Goal: Book appointment/travel/reservation

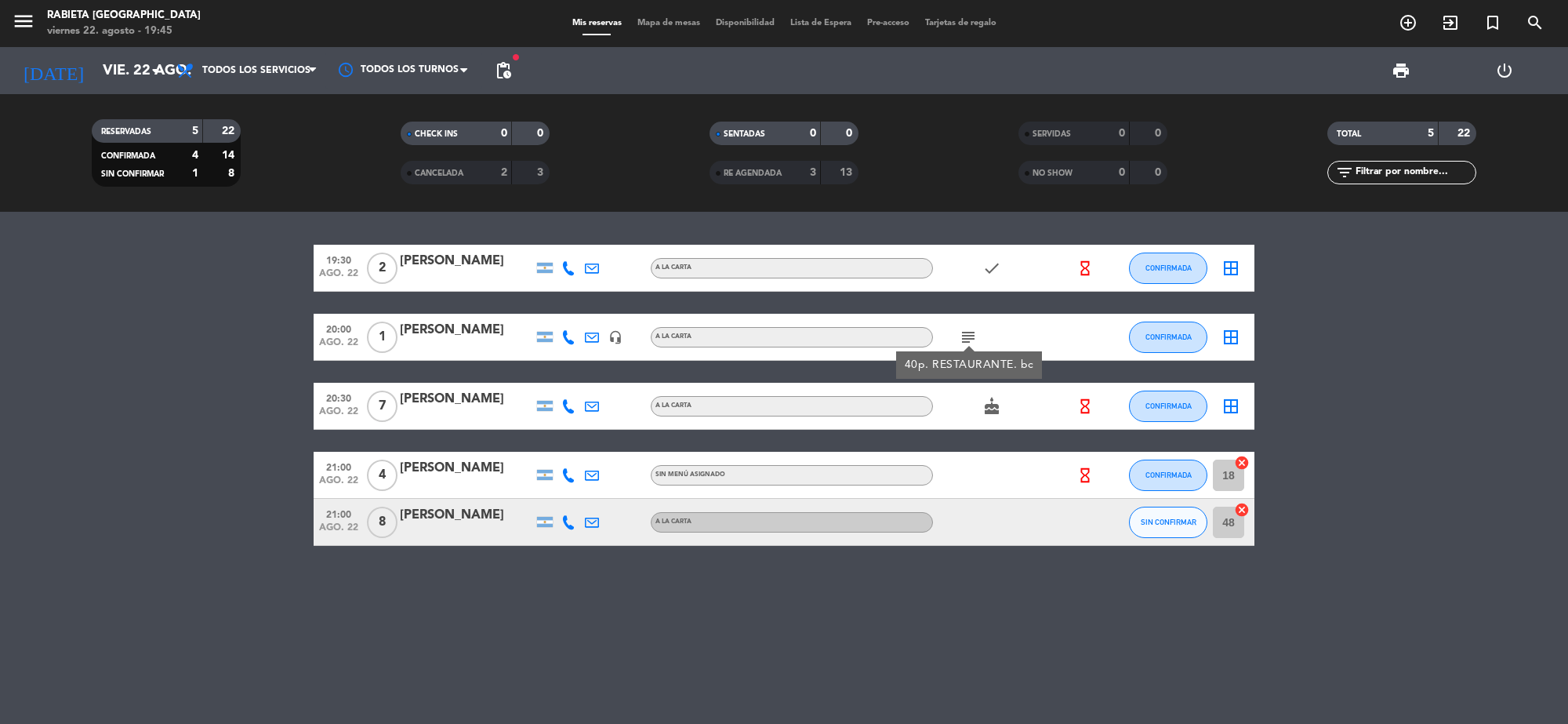
click at [1408, 39] on div "menu Rabieta [GEOGRAPHIC_DATA][PERSON_NAME] 22. [PERSON_NAME] - 19:45 Mis reser…" at bounding box center [784, 23] width 1568 height 47
click at [1413, 34] on span "add_circle_outline" at bounding box center [1408, 22] width 42 height 26
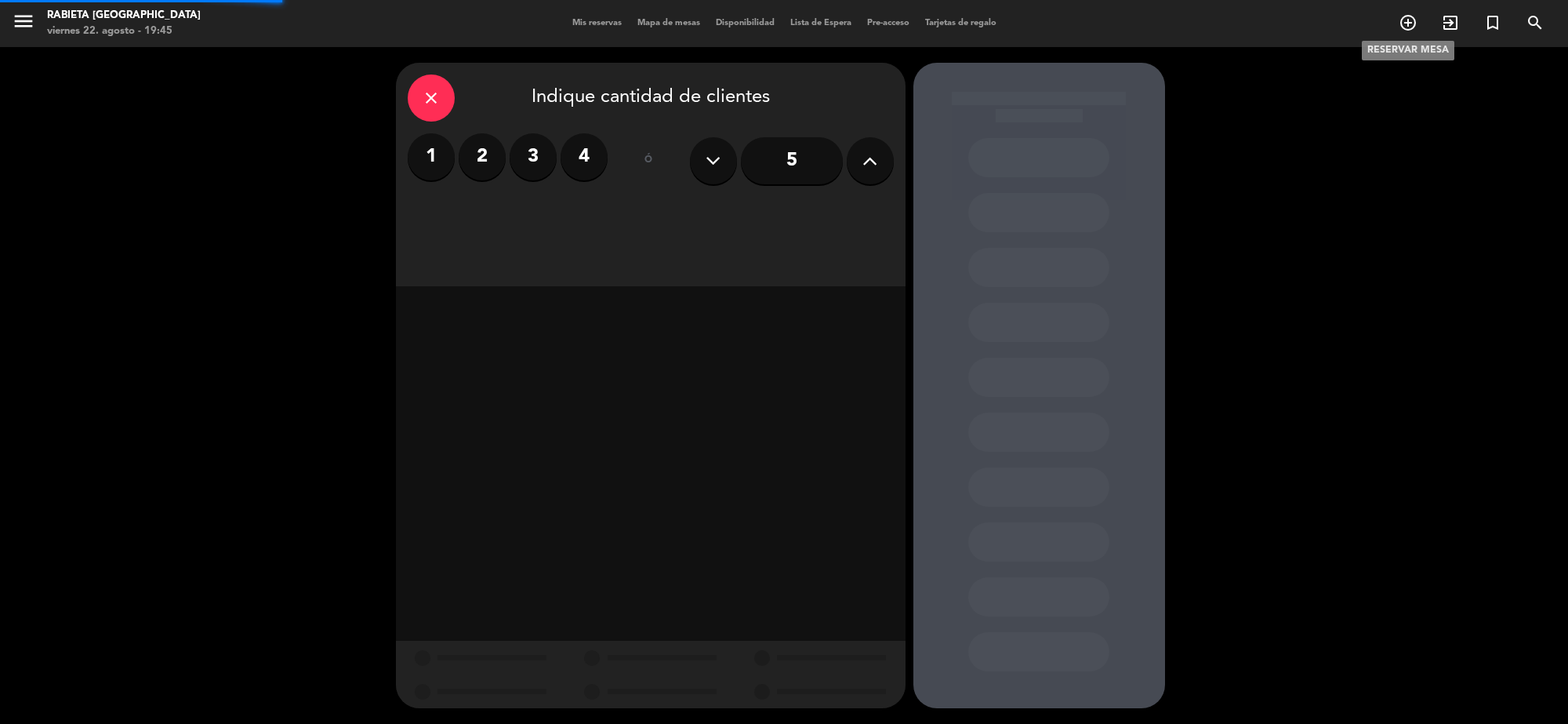
click at [1412, 25] on icon "add_circle_outline" at bounding box center [1408, 23] width 19 height 19
click at [420, 163] on label "1" at bounding box center [430, 156] width 47 height 47
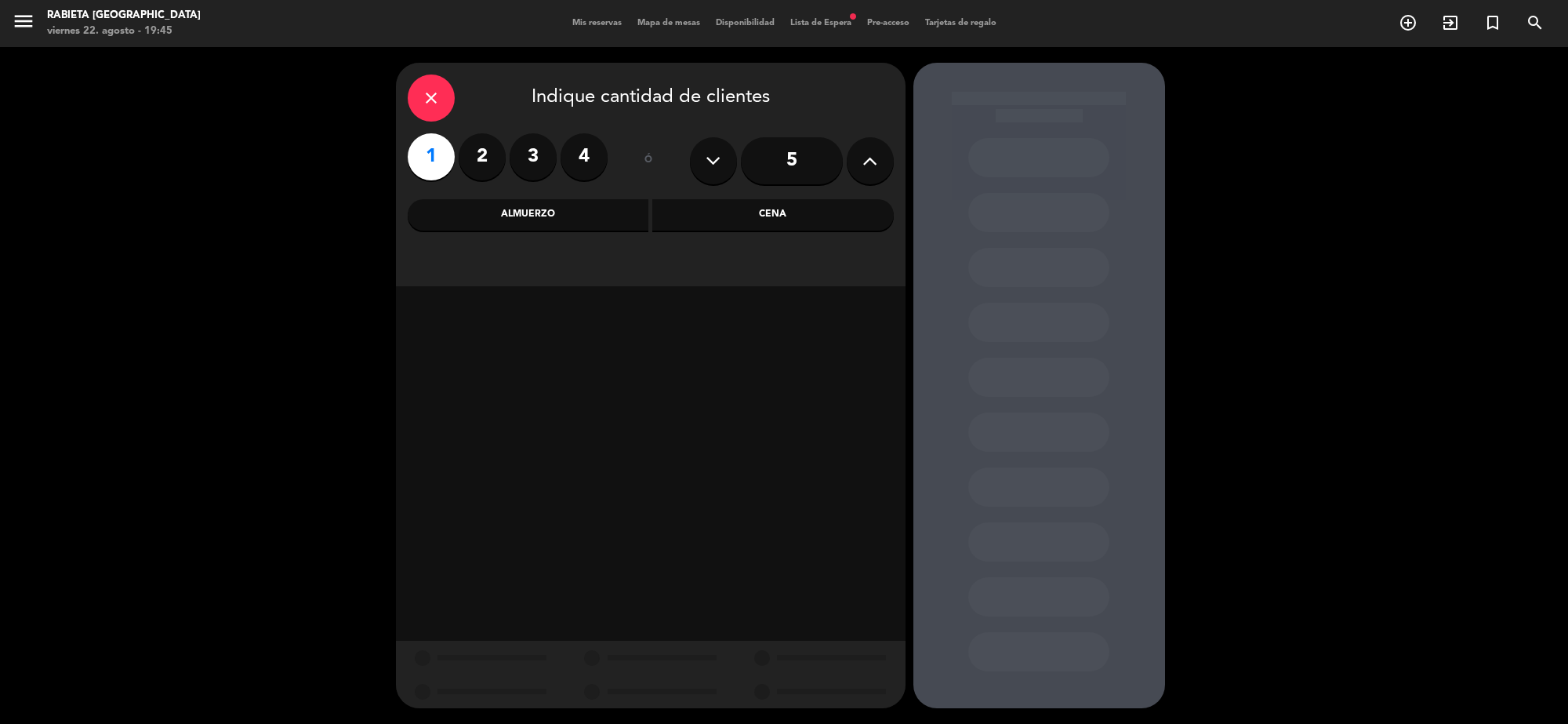
click at [739, 213] on div "Cena" at bounding box center [773, 215] width 242 height 31
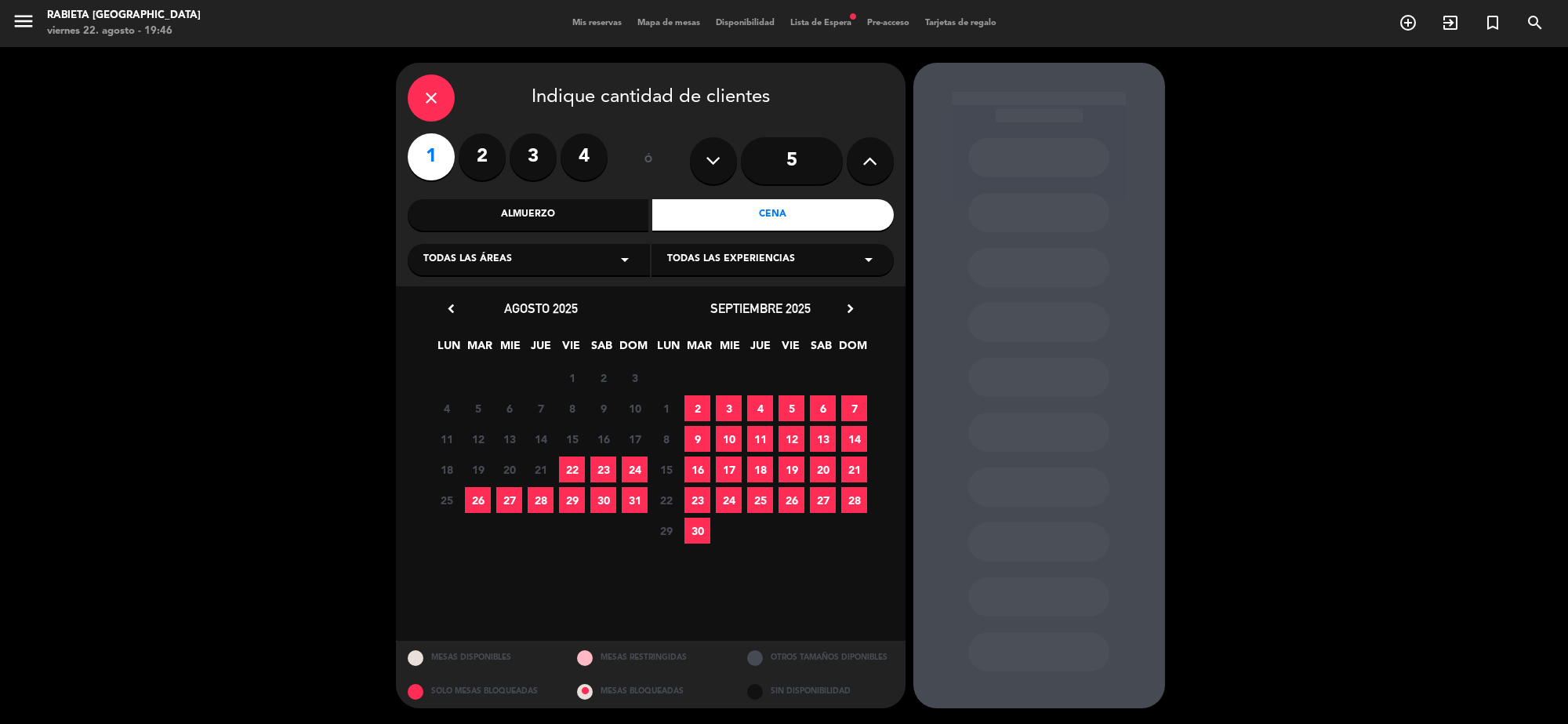
click at [547, 508] on span "28" at bounding box center [541, 500] width 25 height 25
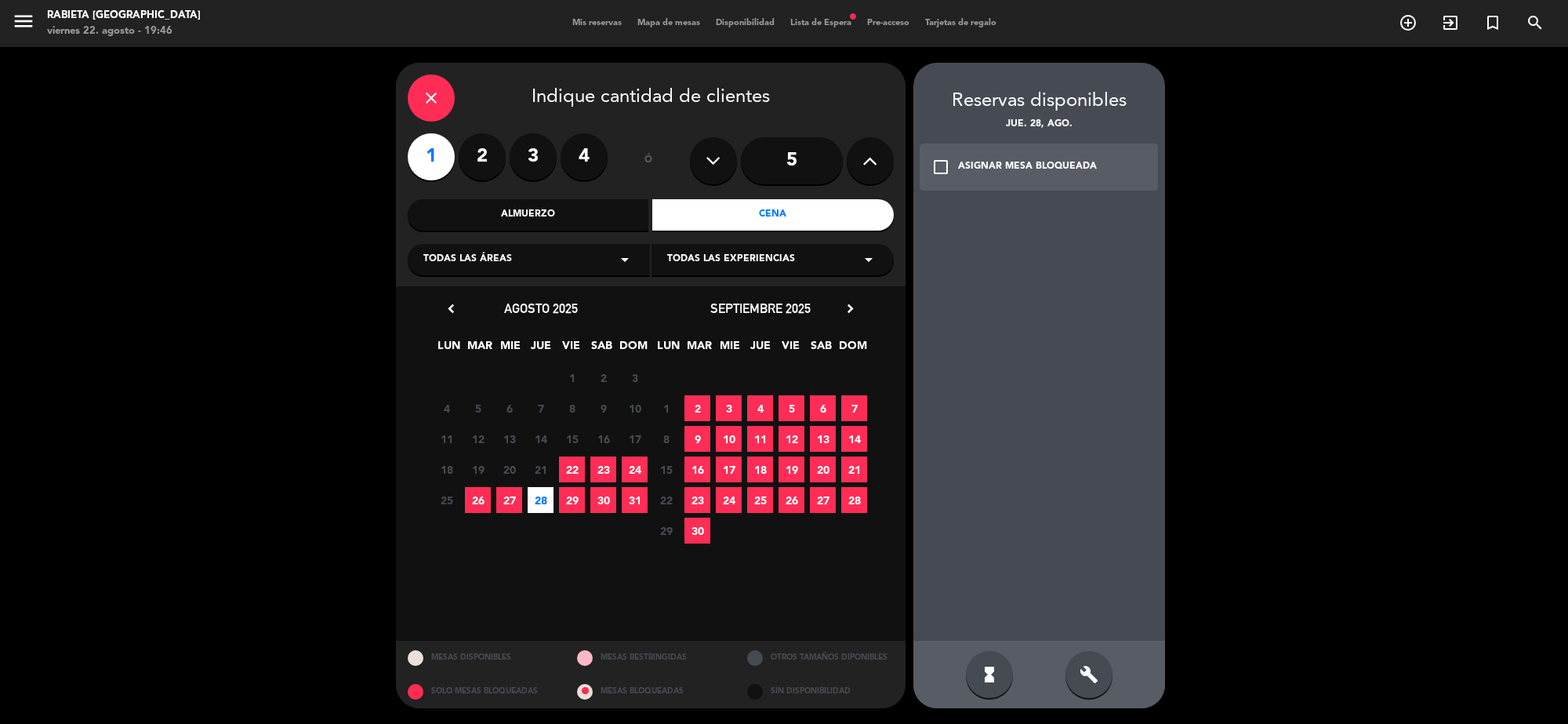
click at [954, 159] on div "check_box_outline_blank ASIGNAR MESA BLOQUEADA" at bounding box center [1040, 166] width 239 height 47
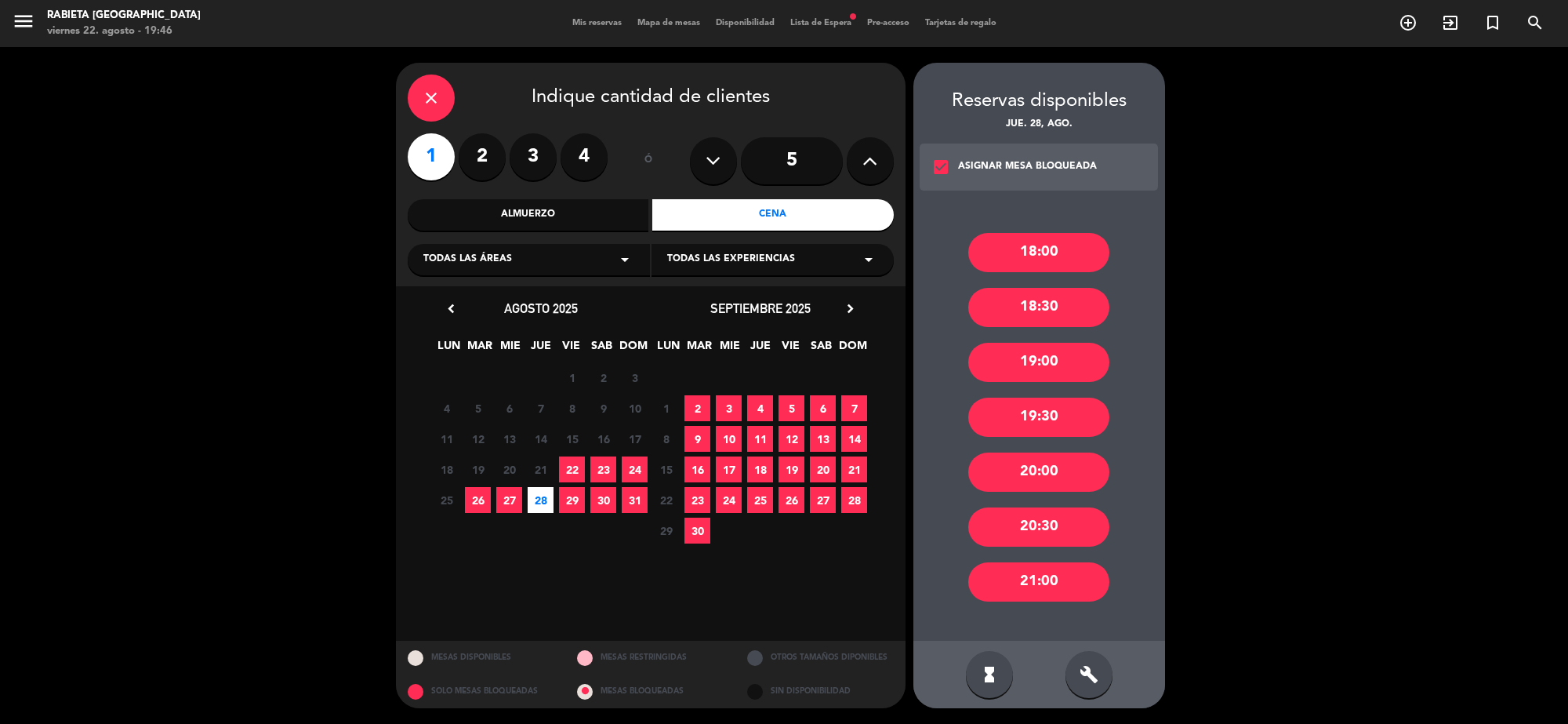
click at [433, 102] on icon "close" at bounding box center [431, 98] width 19 height 19
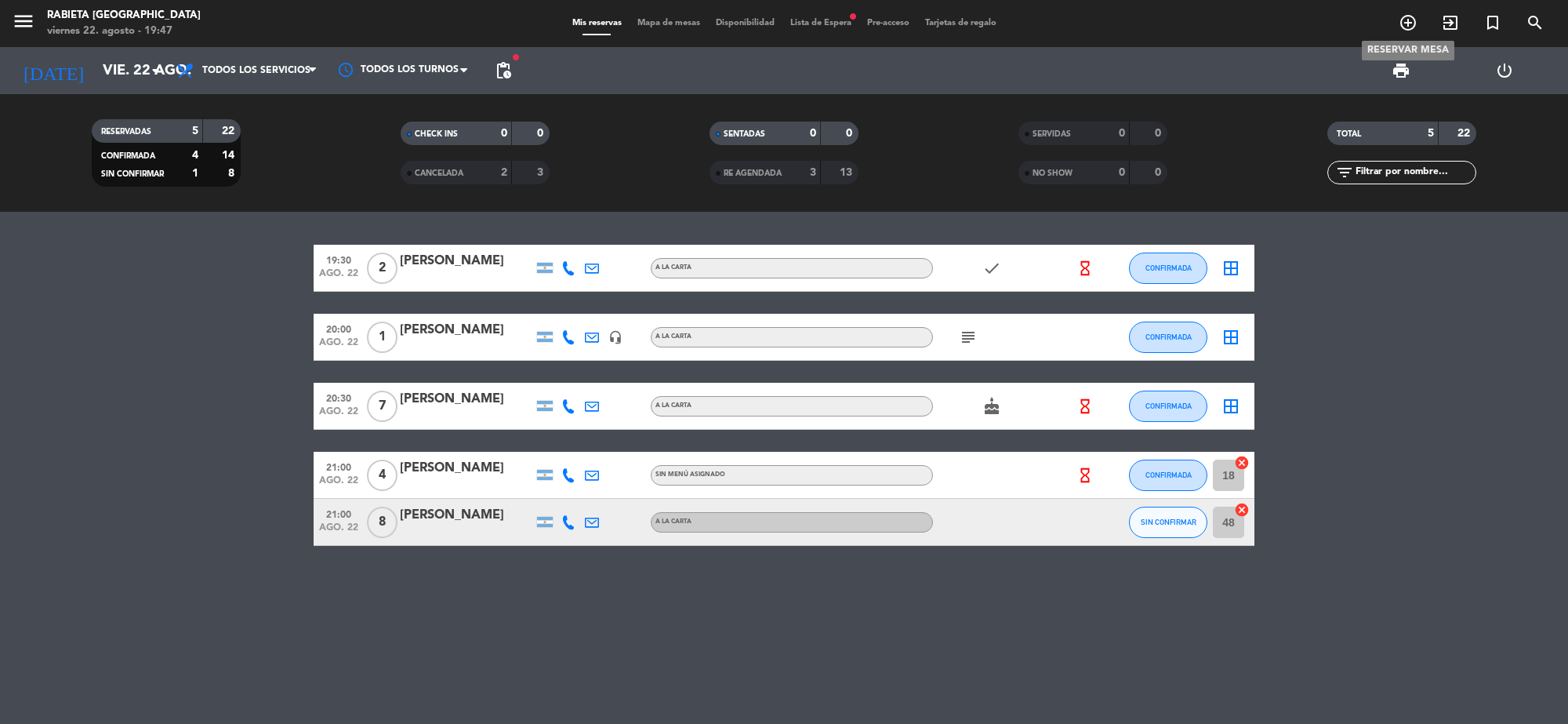
click at [1403, 29] on icon "add_circle_outline" at bounding box center [1408, 23] width 19 height 19
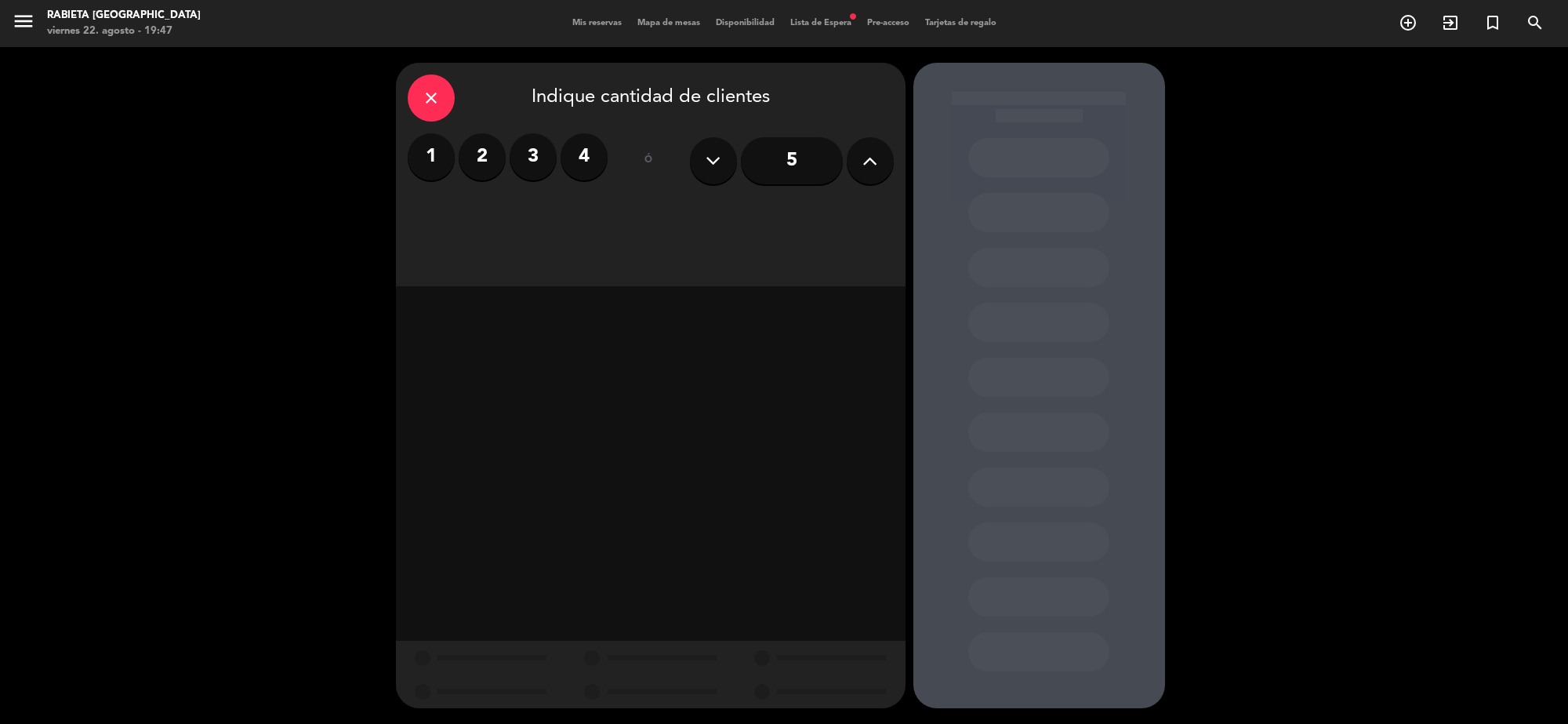
click at [861, 178] on button at bounding box center [870, 160] width 47 height 47
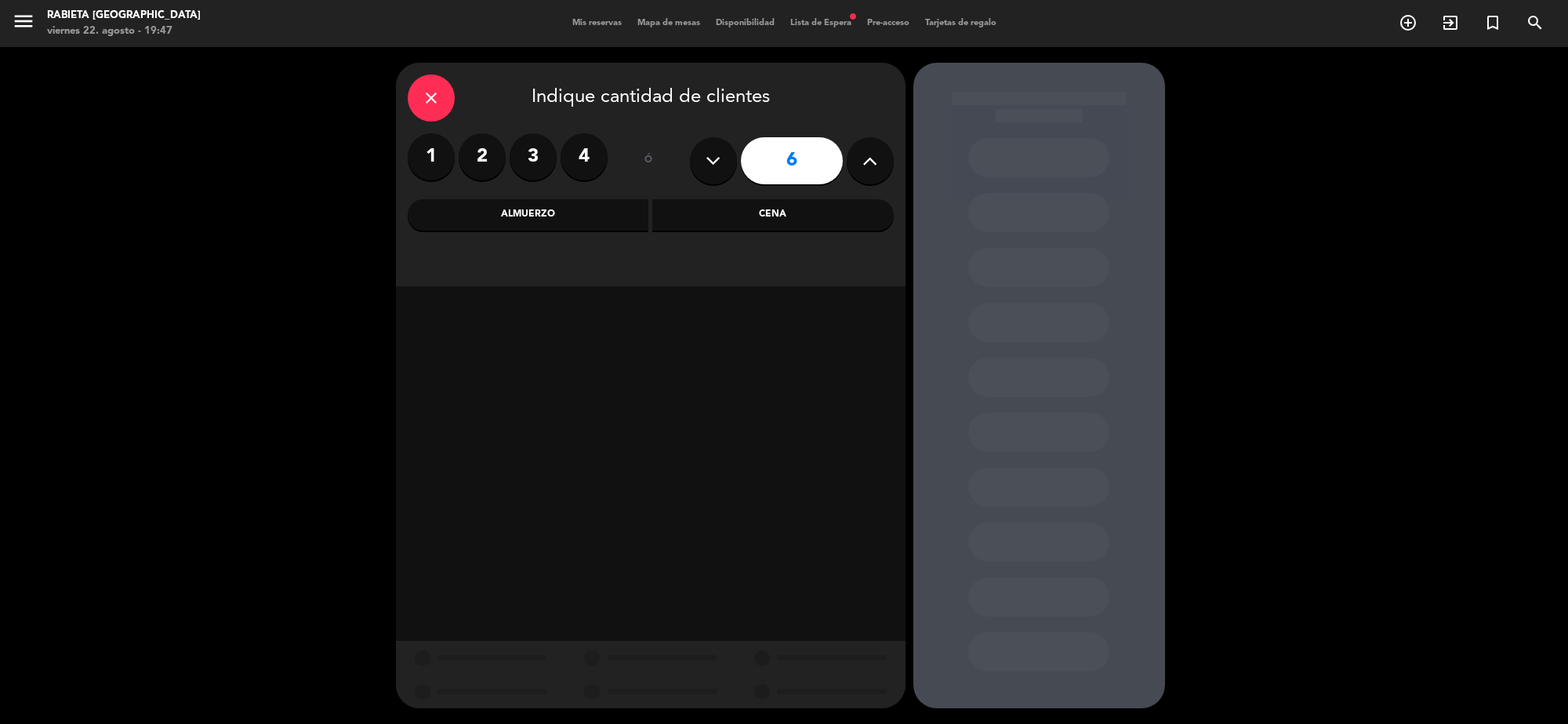
click at [861, 178] on button at bounding box center [870, 160] width 47 height 47
click at [863, 178] on button at bounding box center [870, 160] width 47 height 47
type input "8"
click at [766, 230] on div "Cena" at bounding box center [773, 215] width 242 height 31
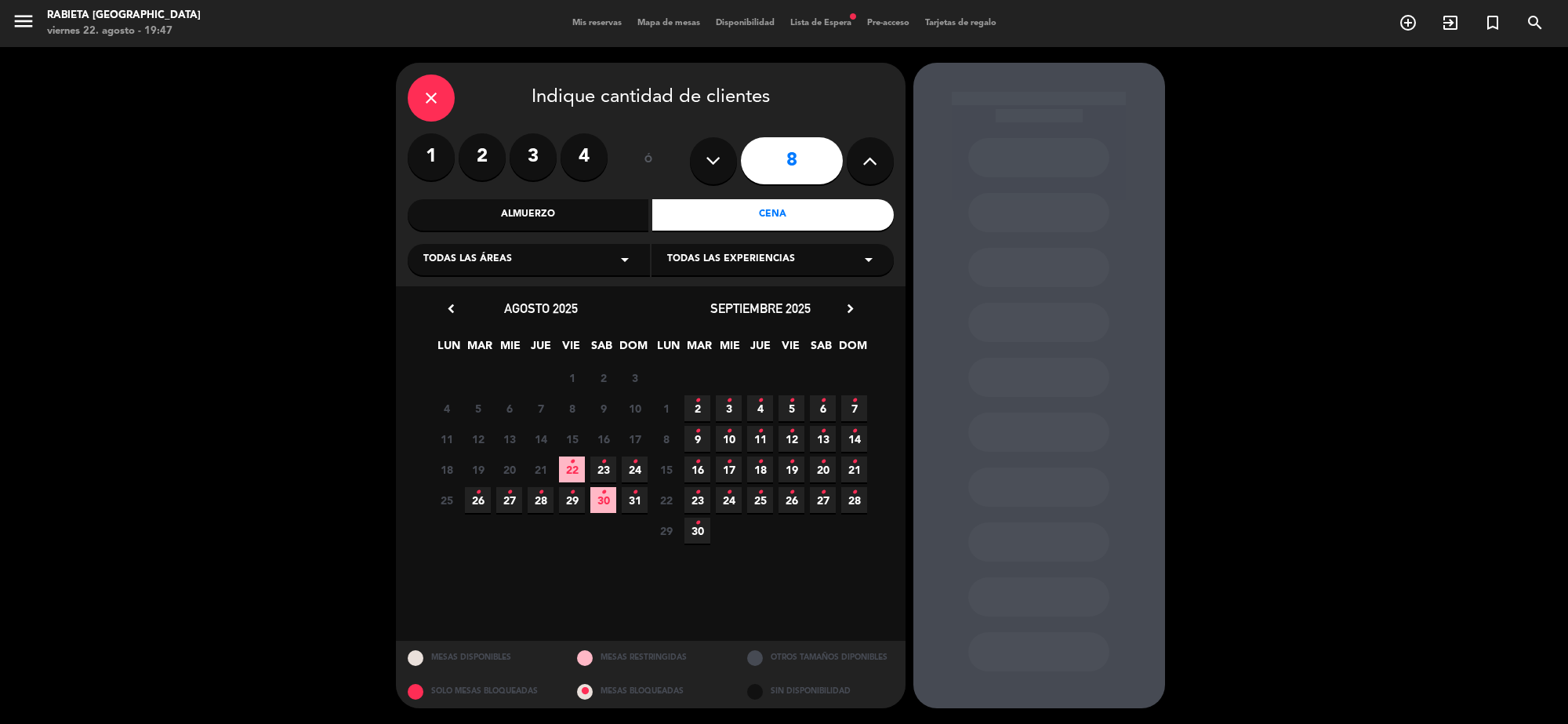
click at [477, 498] on icon "•" at bounding box center [478, 492] width 5 height 25
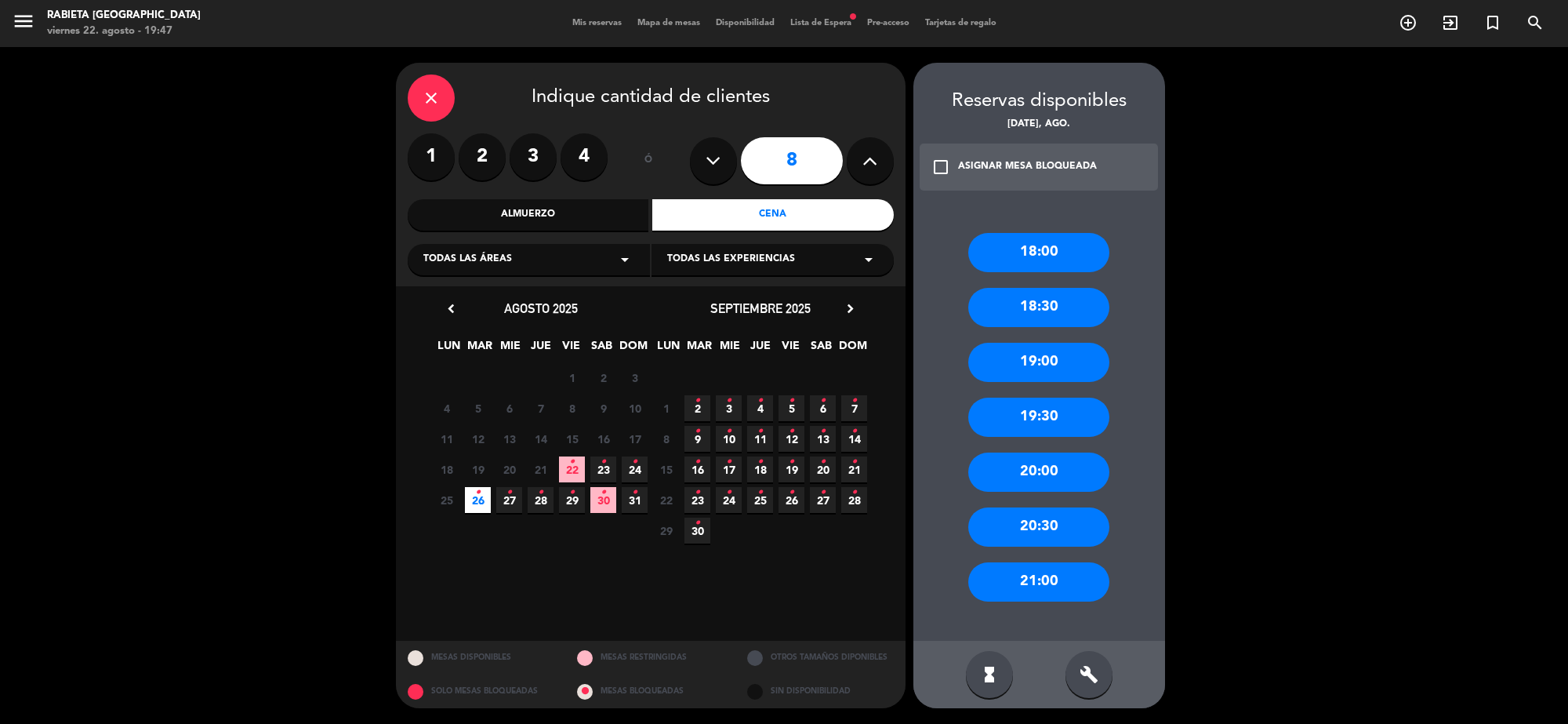
click at [1045, 293] on div "18:30" at bounding box center [1039, 307] width 141 height 39
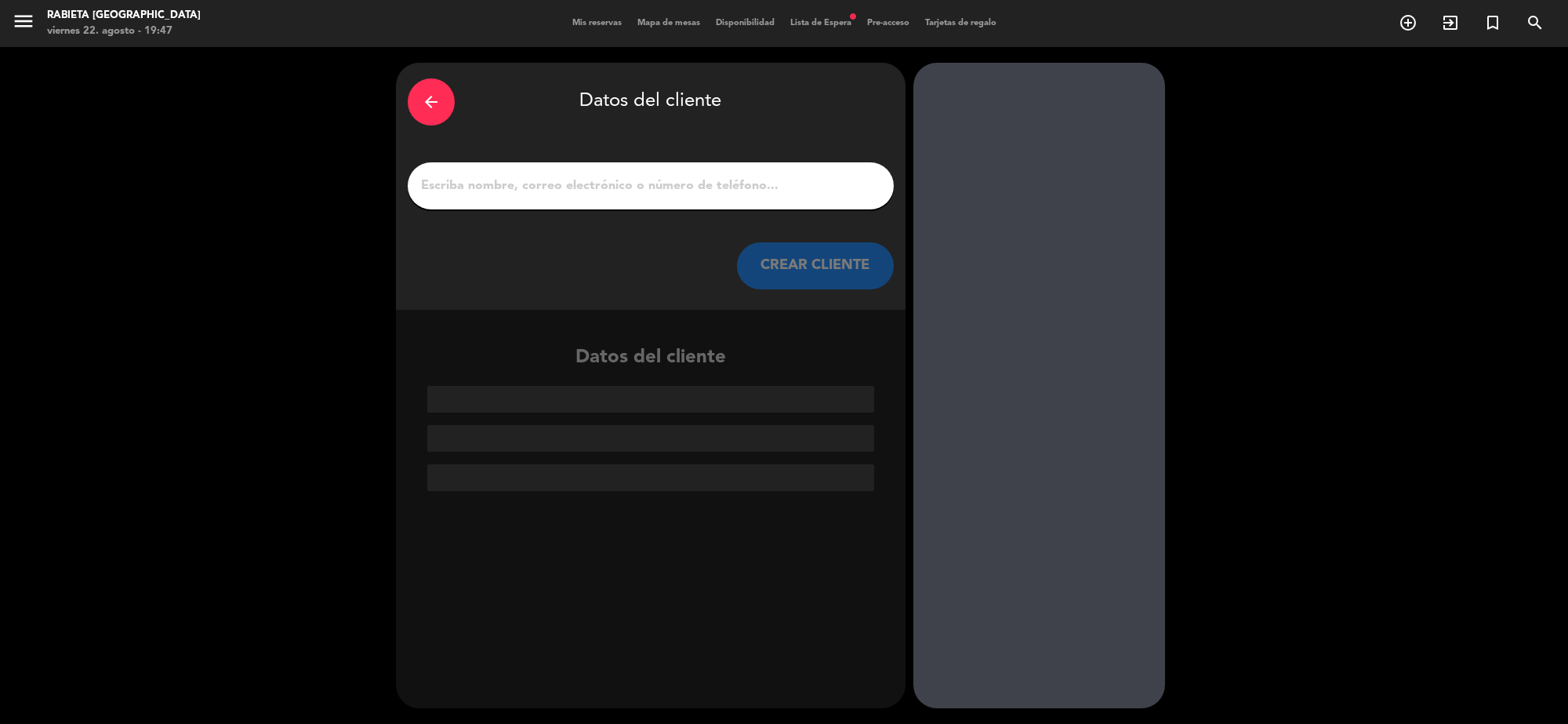
click at [559, 198] on div at bounding box center [650, 185] width 486 height 47
click at [578, 177] on input "1" at bounding box center [650, 186] width 463 height 22
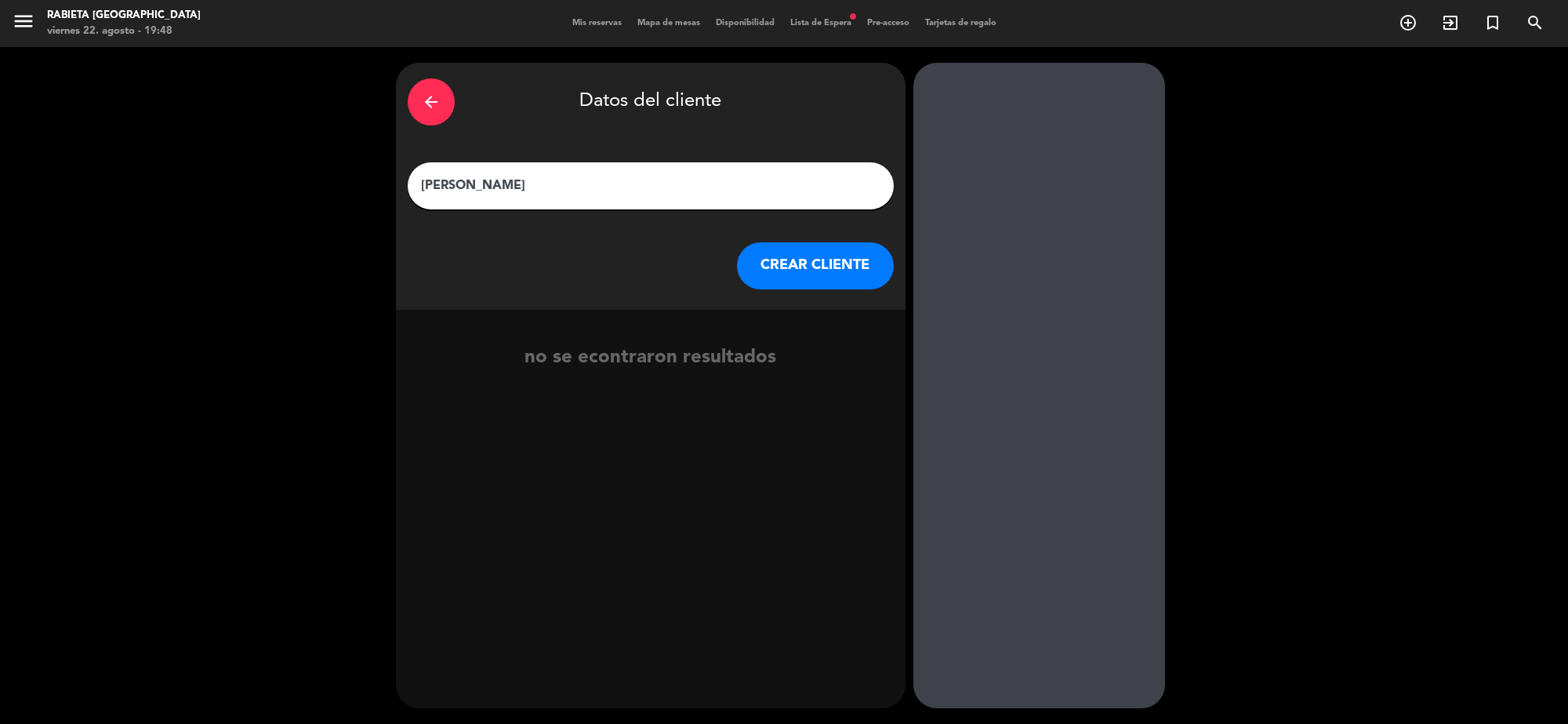
type input "[PERSON_NAME]"
click at [871, 255] on button "CREAR CLIENTE" at bounding box center [815, 265] width 157 height 47
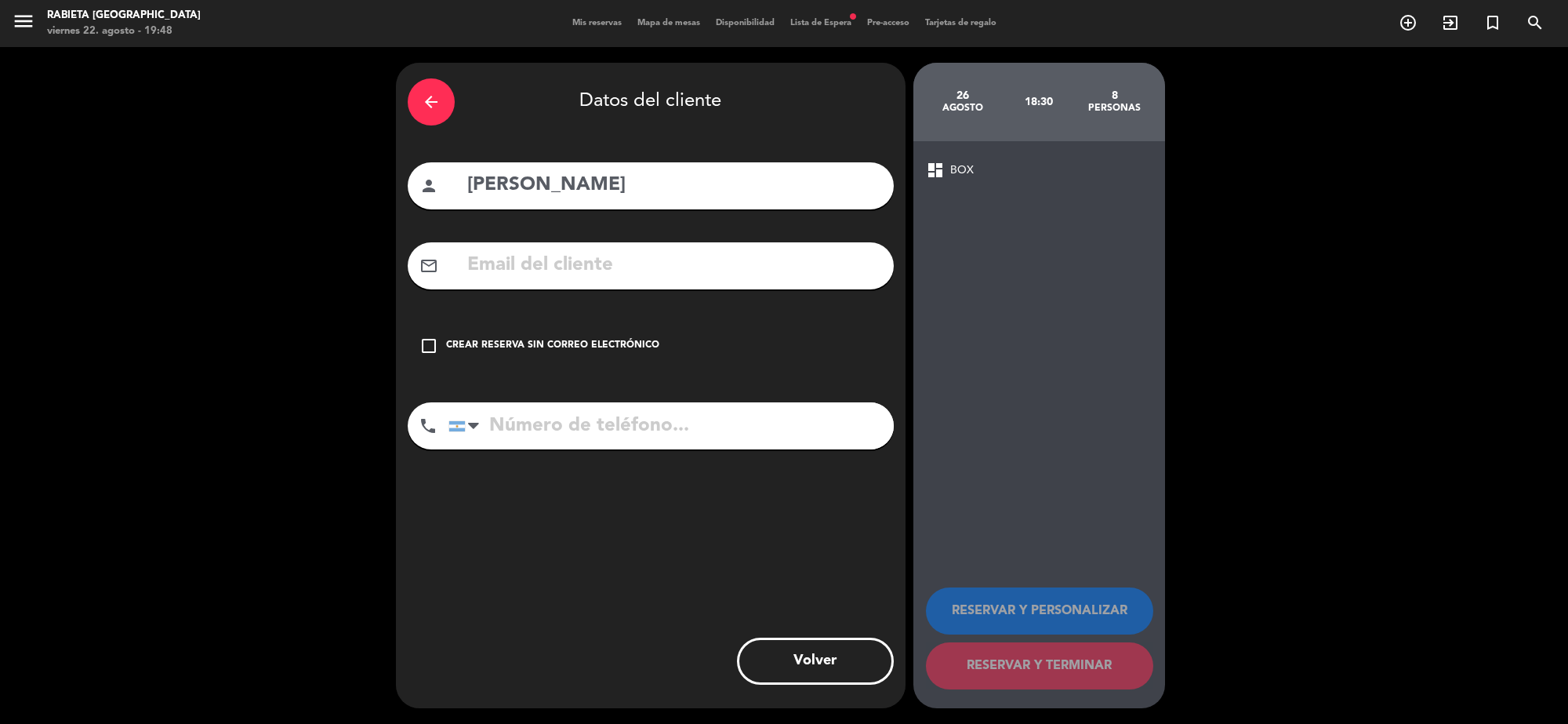
click at [665, 232] on div "arrow_back Datos del cliente person [PERSON_NAME] mail_outline check_box_outlin…" at bounding box center [650, 385] width 509 height 645
click at [629, 283] on div "mail_outline" at bounding box center [650, 265] width 486 height 47
click at [801, 274] on input "text" at bounding box center [674, 266] width 417 height 32
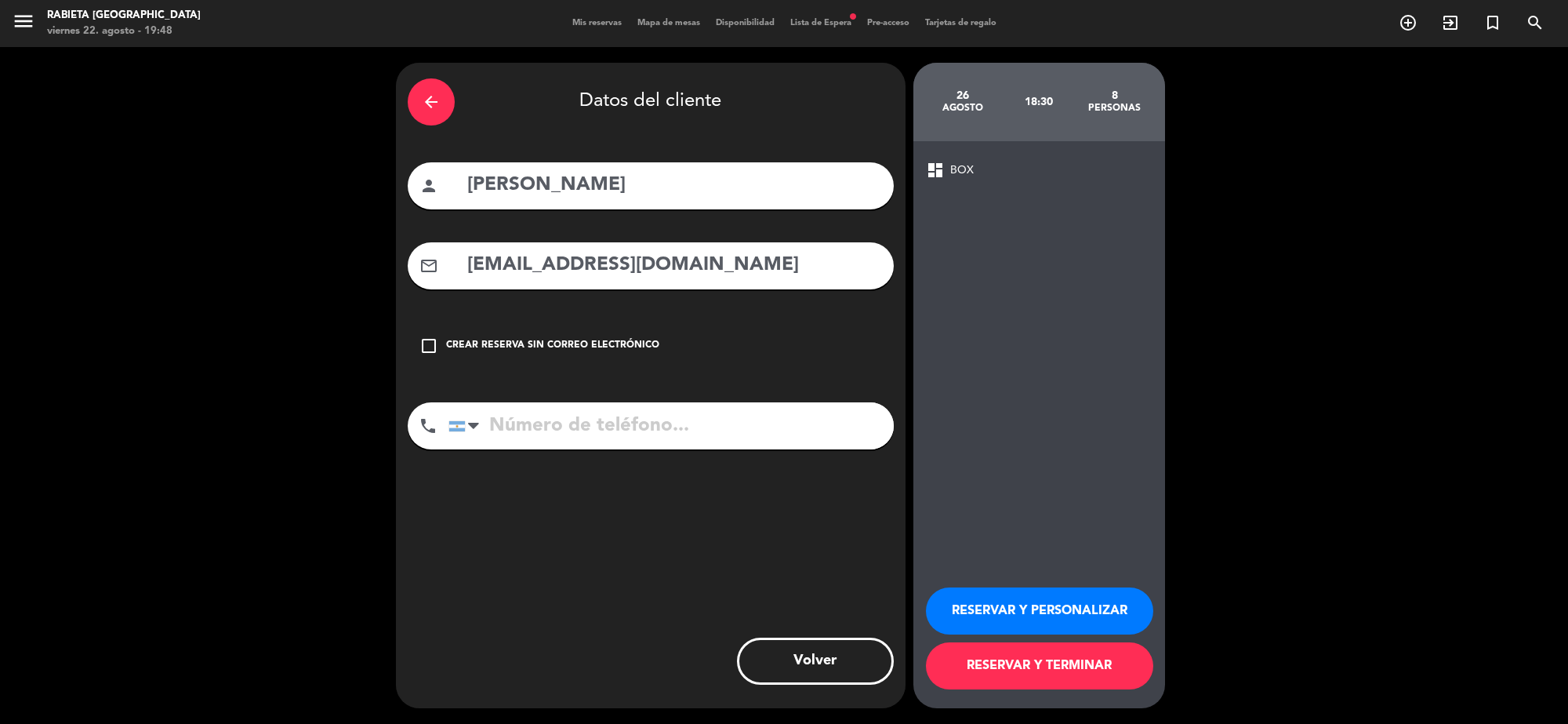
type input "[EMAIL_ADDRESS][DOMAIN_NAME]"
click at [1024, 612] on button "RESERVAR Y PERSONALIZAR" at bounding box center [1040, 610] width 228 height 47
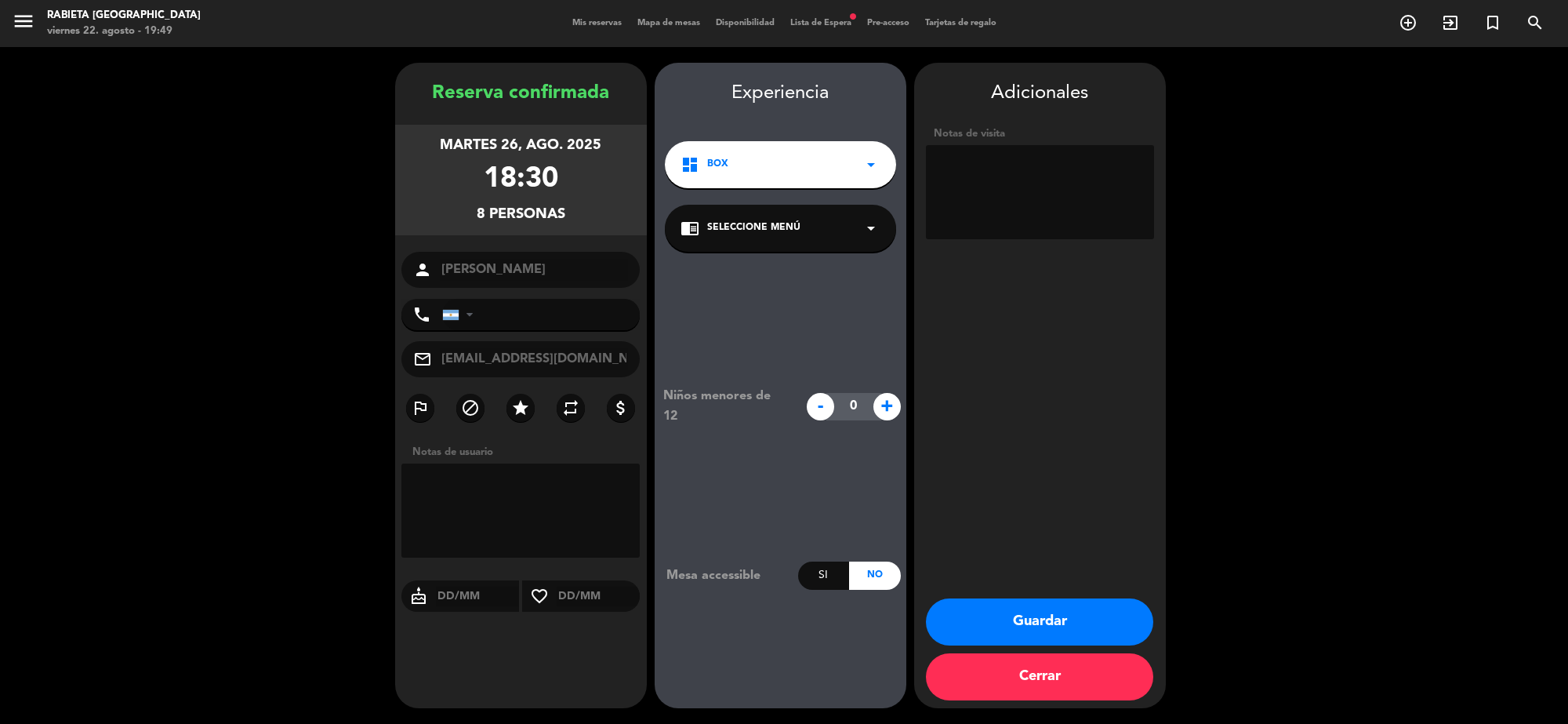
click at [1068, 627] on button "Guardar" at bounding box center [1040, 621] width 228 height 47
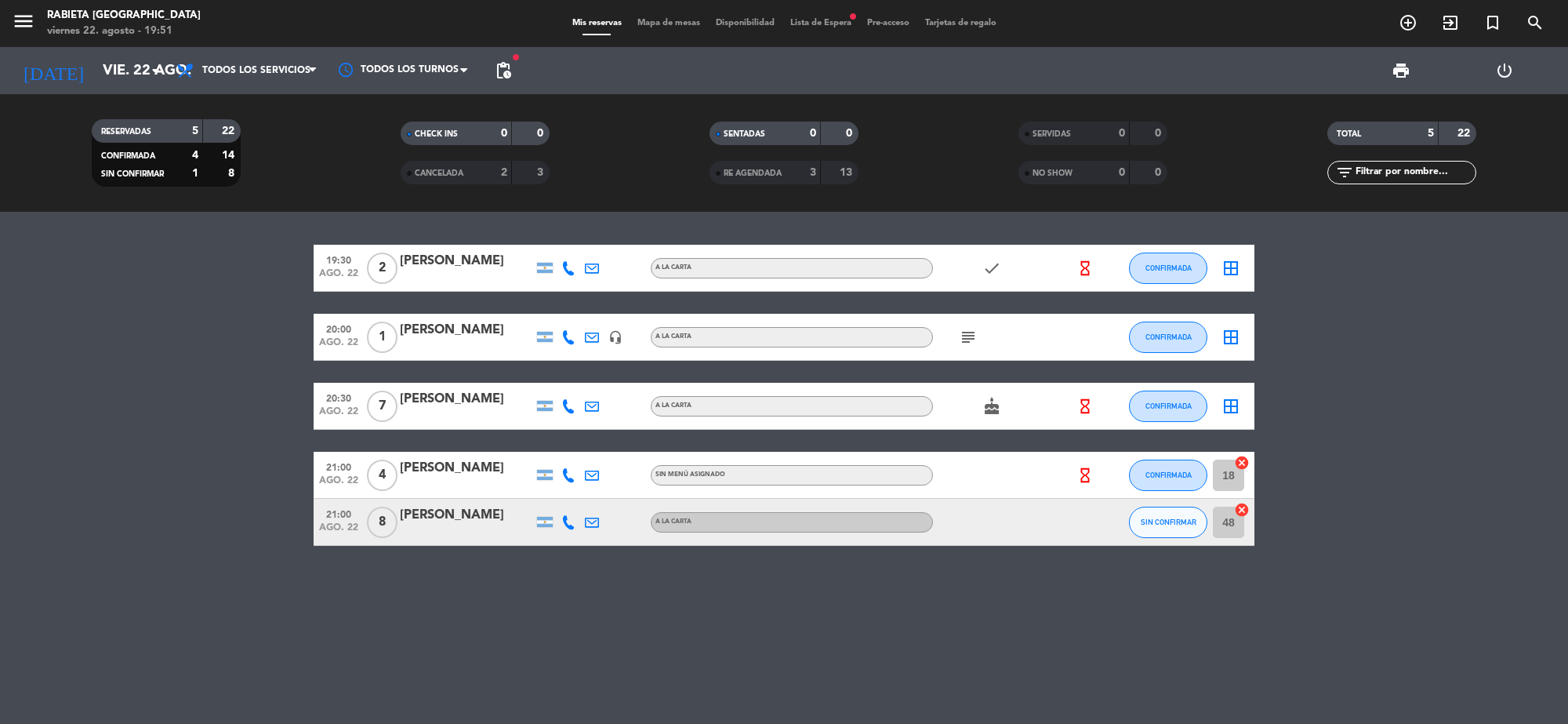
click at [615, 674] on div "19:30 ago. 22 2 [PERSON_NAME] A [PERSON_NAME] check hourglass_empty CONFIRMADA …" at bounding box center [784, 467] width 1568 height 512
click at [1408, 20] on icon "add_circle_outline" at bounding box center [1408, 23] width 19 height 19
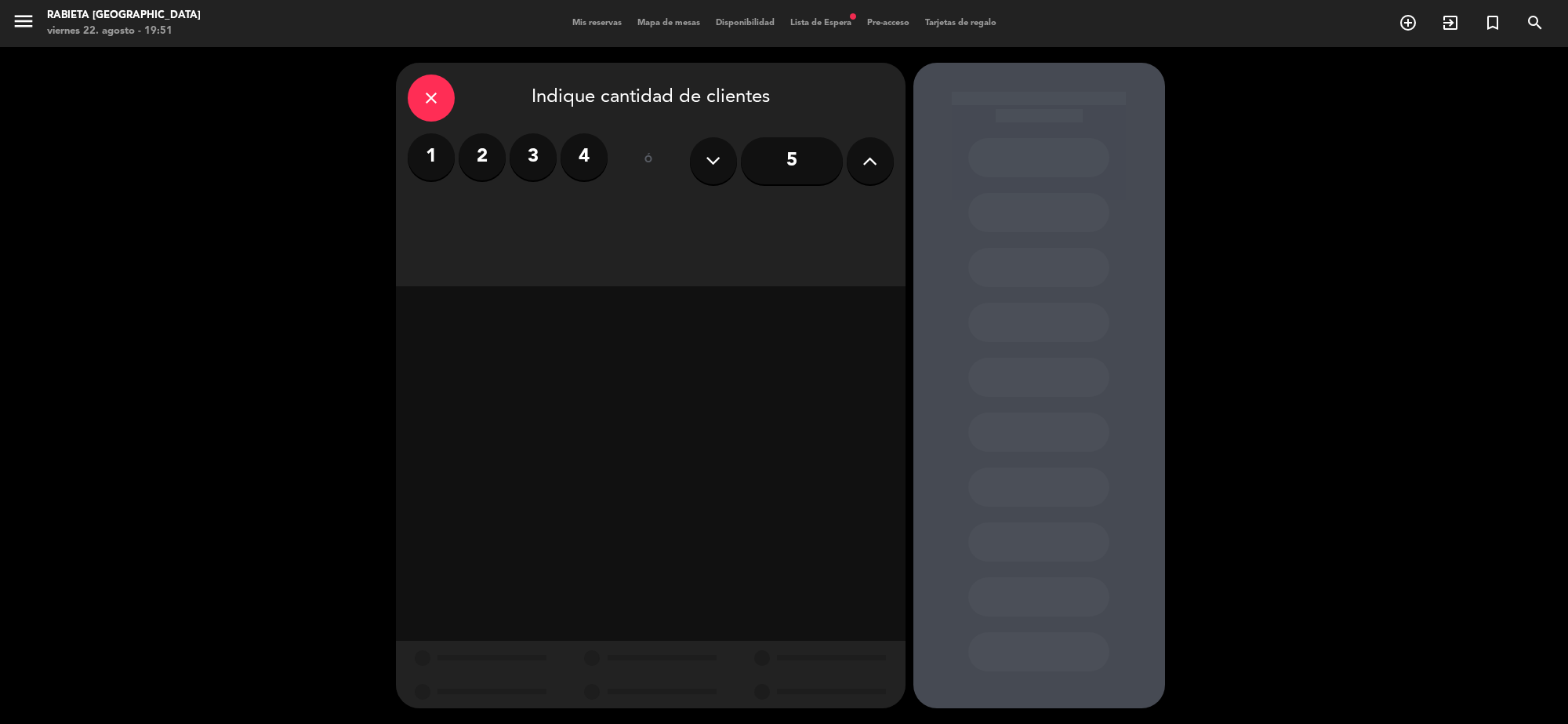
click at [430, 146] on label "1" at bounding box center [430, 156] width 47 height 47
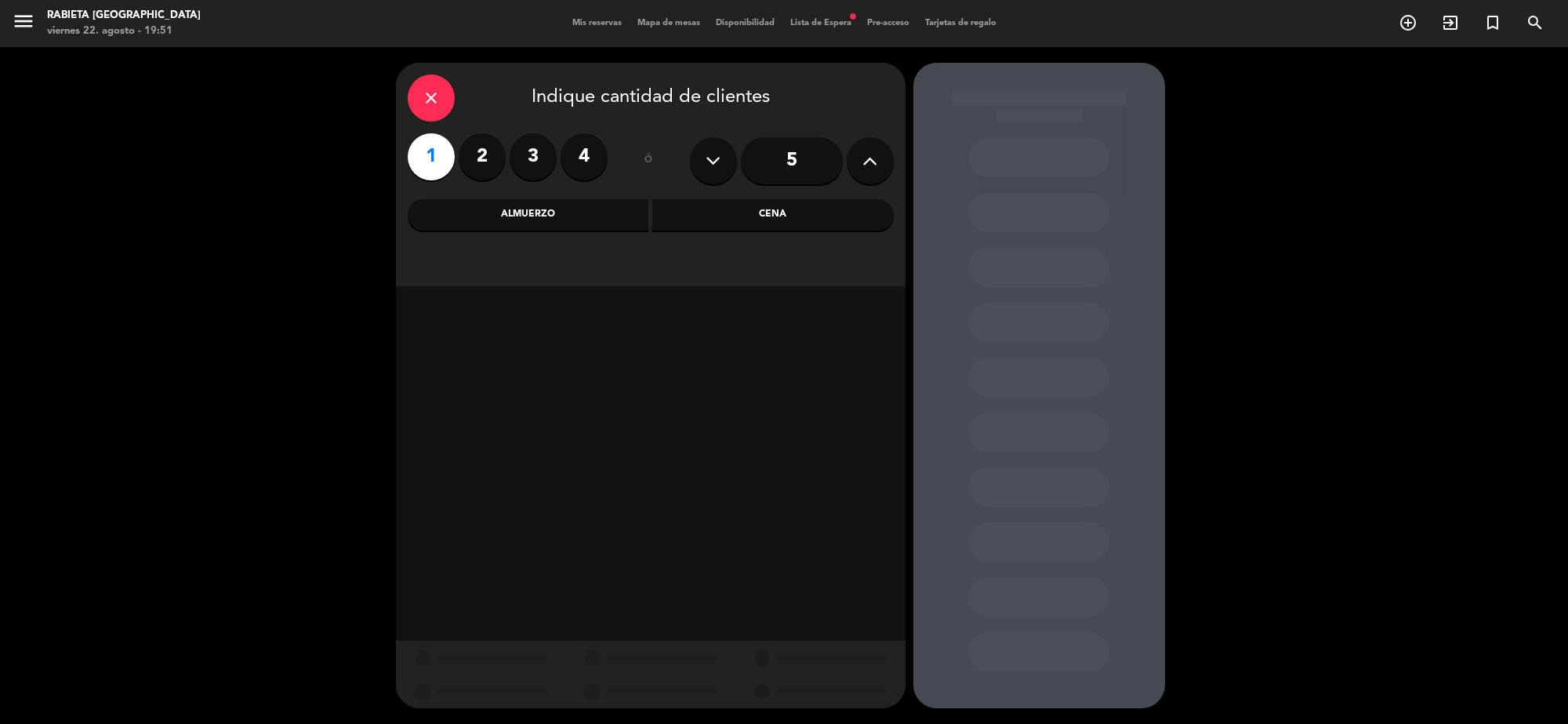
click at [778, 212] on div "Cena" at bounding box center [773, 215] width 242 height 31
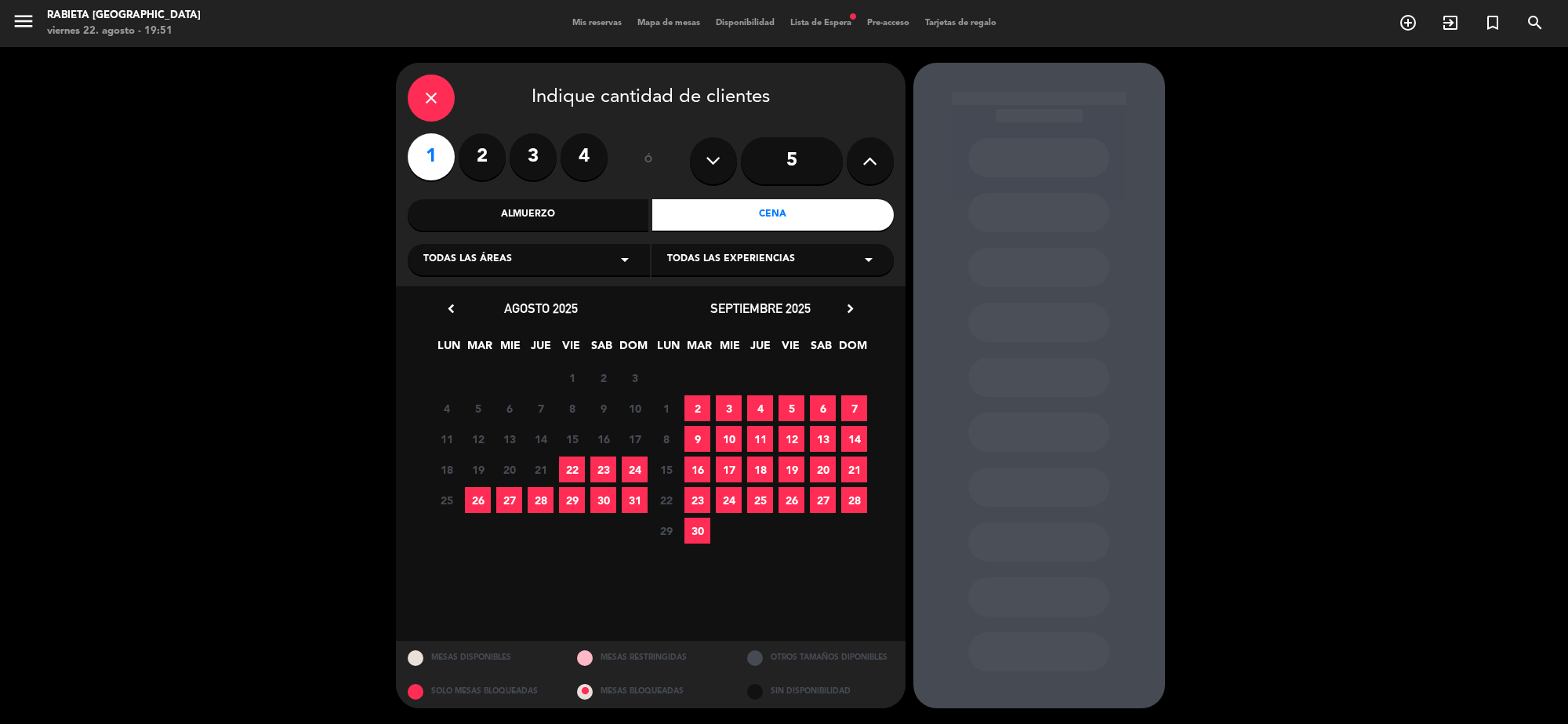
click at [756, 265] on span "Todas las experiencias" at bounding box center [731, 260] width 128 height 15
click at [503, 269] on div "Todas las áreas arrow_drop_down" at bounding box center [528, 259] width 242 height 31
click at [538, 306] on div "AUTOSERVICIO BOX GRADAS LIBERTADOR PATIO CERVECERO SILLONES." at bounding box center [528, 346] width 242 height 182
click at [537, 304] on div "AUTOSERVICIO" at bounding box center [529, 299] width 211 height 15
click at [575, 495] on span "29" at bounding box center [572, 500] width 25 height 25
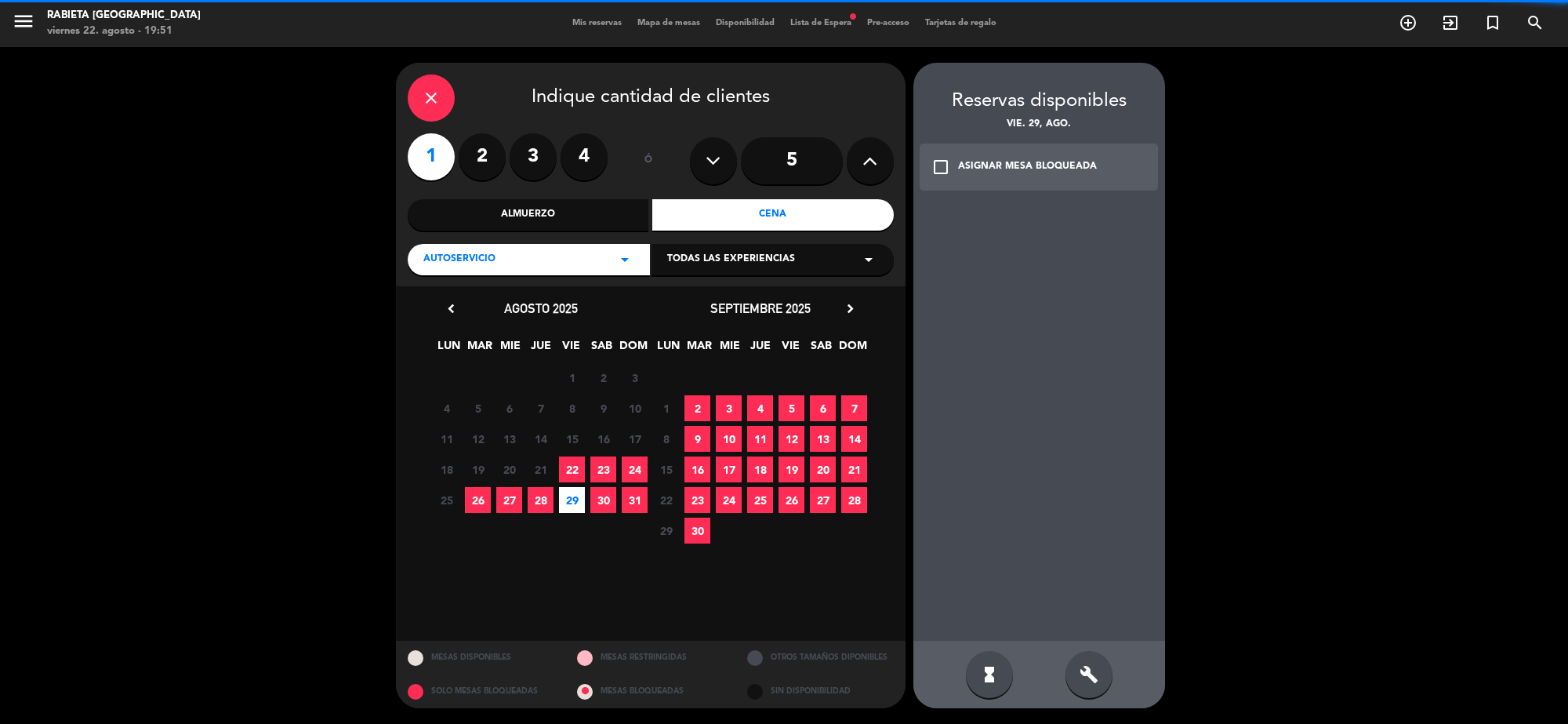
click at [978, 186] on div "check_box_outline_blank ASIGNAR MESA BLOQUEADA" at bounding box center [1040, 166] width 239 height 47
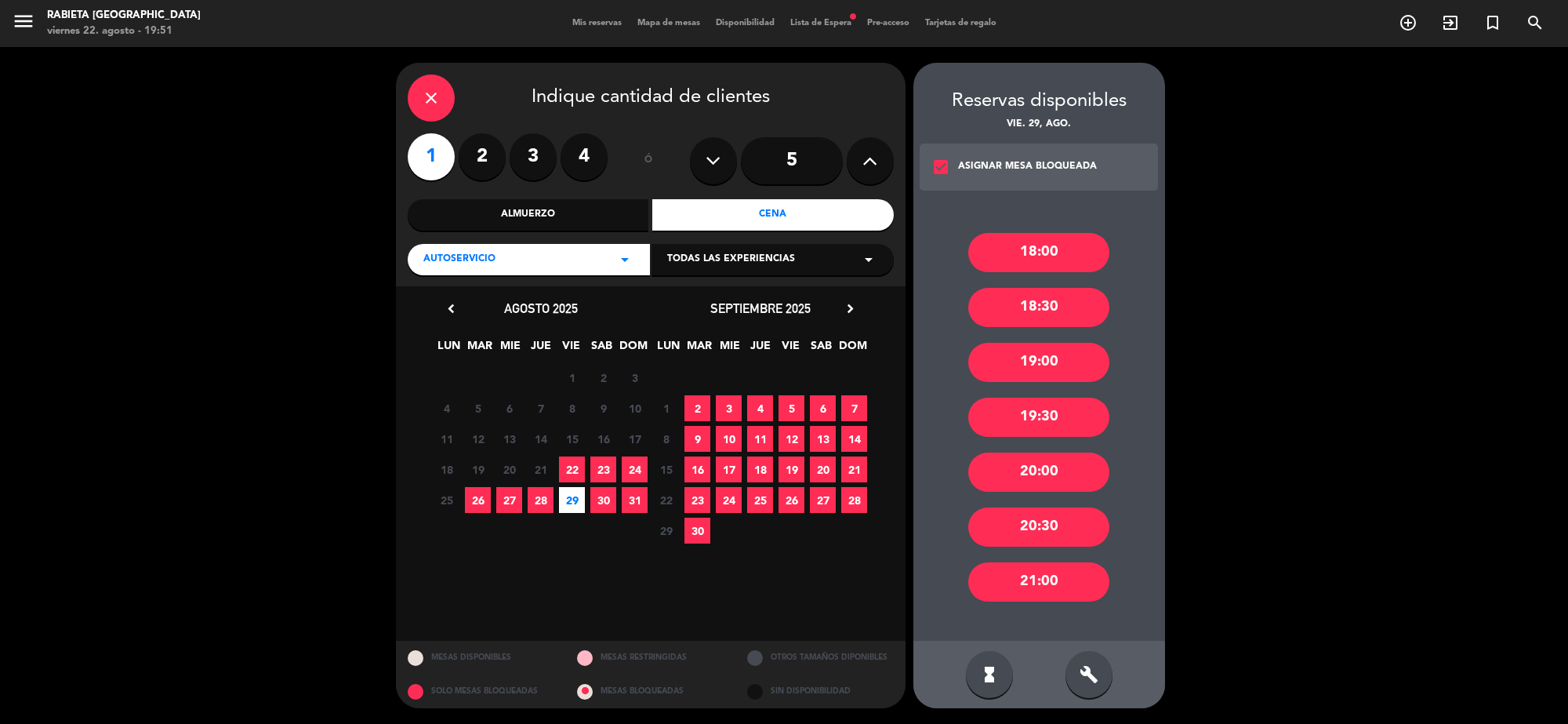
click at [1012, 300] on div "18:30" at bounding box center [1039, 307] width 141 height 39
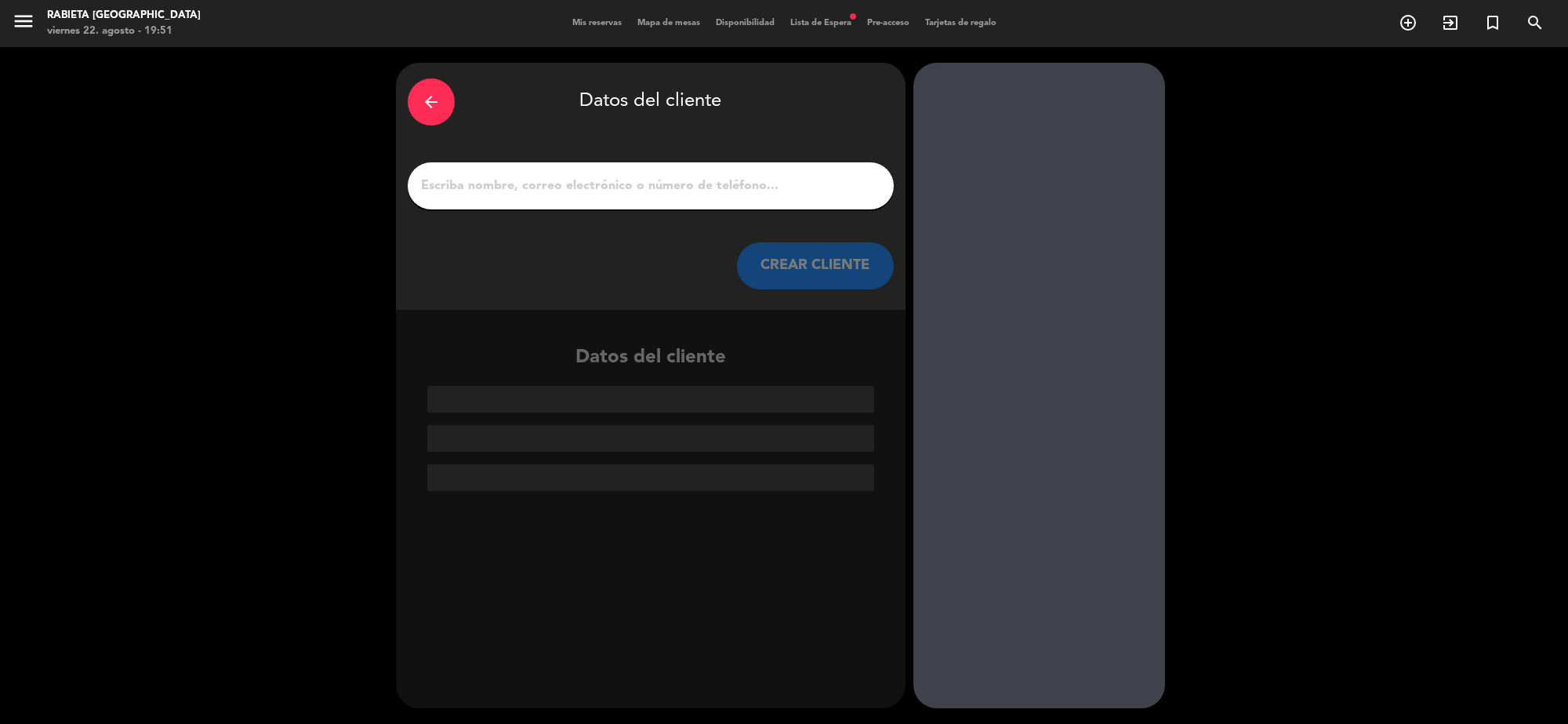
click at [768, 194] on input "1" at bounding box center [650, 186] width 463 height 22
click at [769, 194] on input "1" at bounding box center [650, 186] width 463 height 22
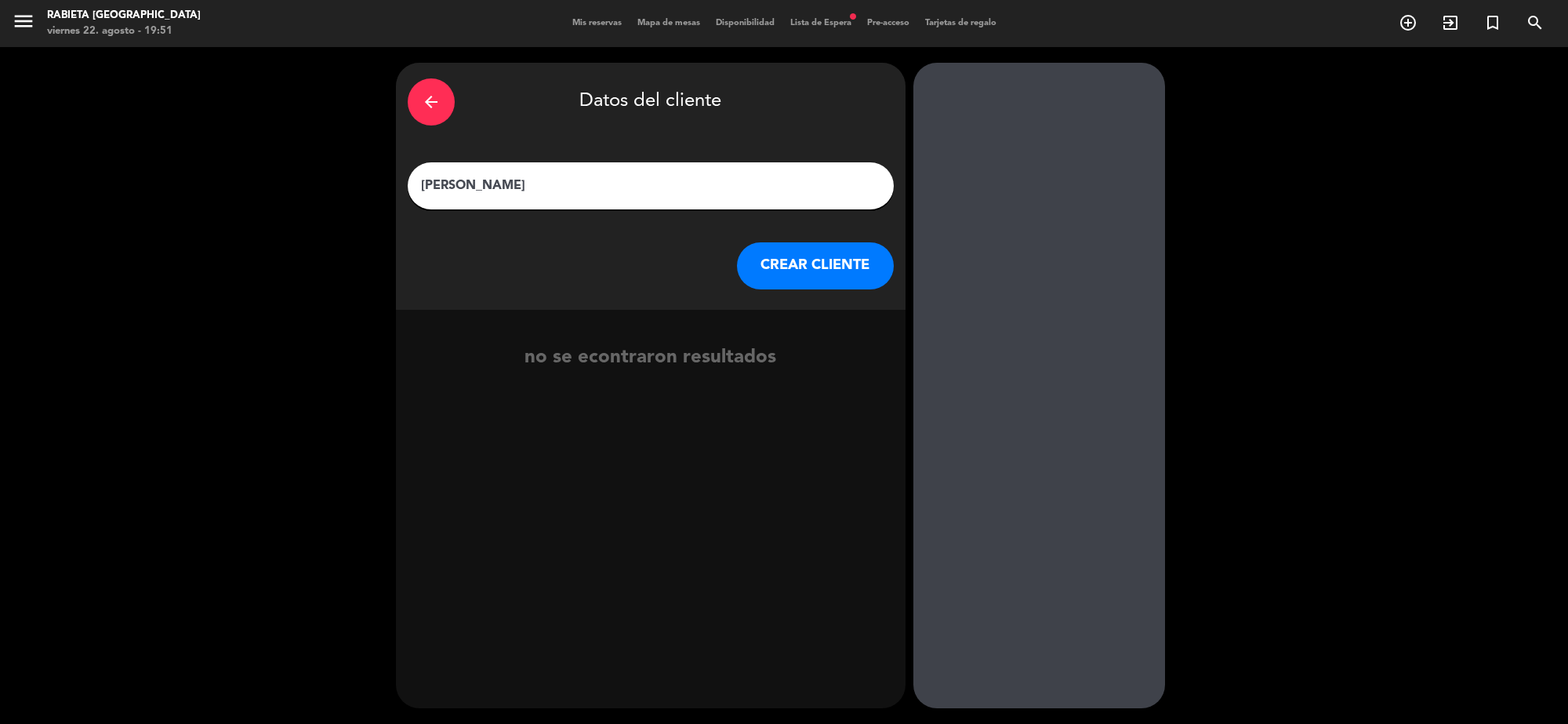
type input "[PERSON_NAME]"
click at [771, 293] on div "arrow_back Datos del cliente [PERSON_NAME] [PERSON_NAME] CLIENTE" at bounding box center [650, 186] width 509 height 247
click at [770, 264] on button "CREAR CLIENTE" at bounding box center [815, 265] width 157 height 47
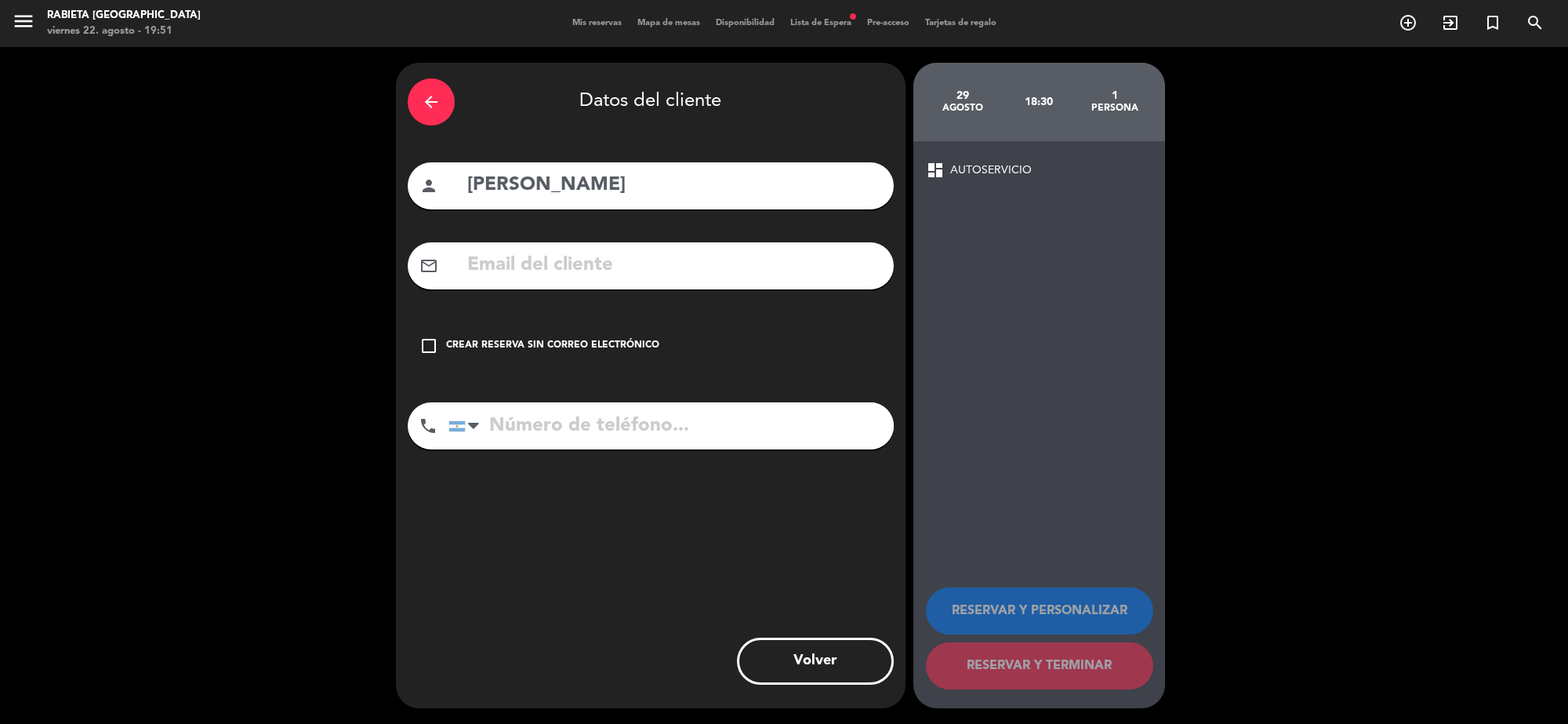
click at [655, 272] on input "text" at bounding box center [674, 266] width 417 height 32
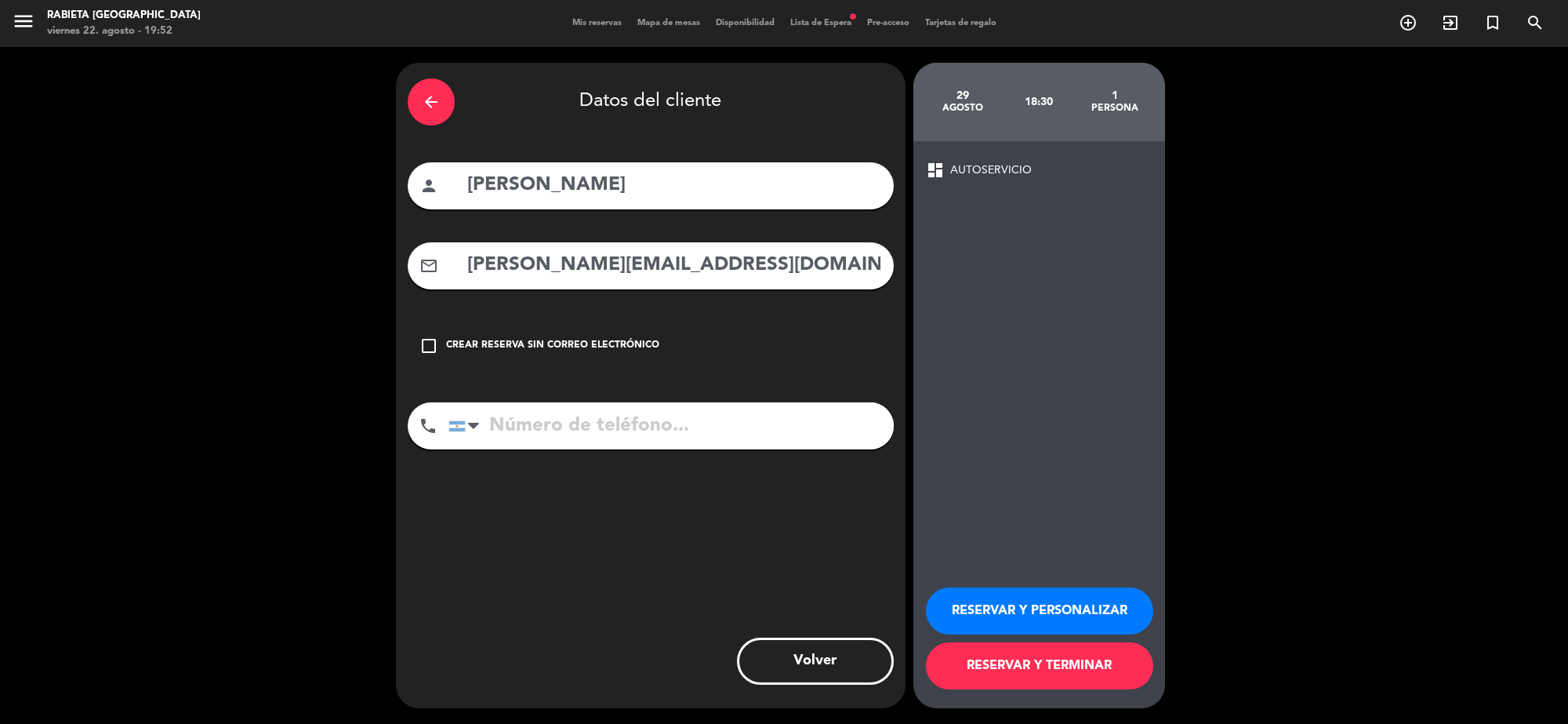
type input "[PERSON_NAME][EMAIL_ADDRESS][DOMAIN_NAME]"
click at [1029, 623] on button "RESERVAR Y PERSONALIZAR" at bounding box center [1040, 610] width 228 height 47
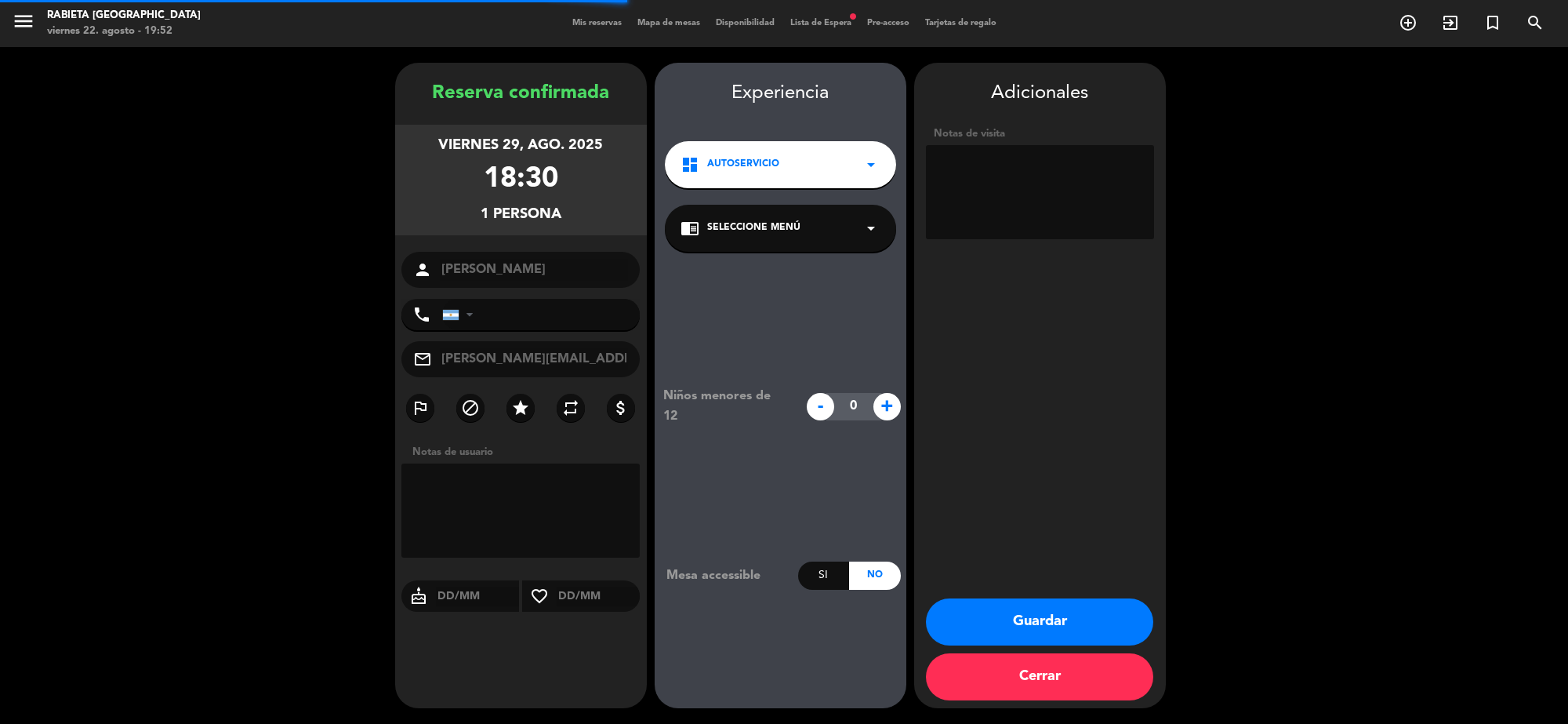
click at [1023, 187] on textarea at bounding box center [1040, 192] width 228 height 94
type textarea "20p. auto"
click at [1063, 632] on button "Guardar" at bounding box center [1040, 621] width 228 height 47
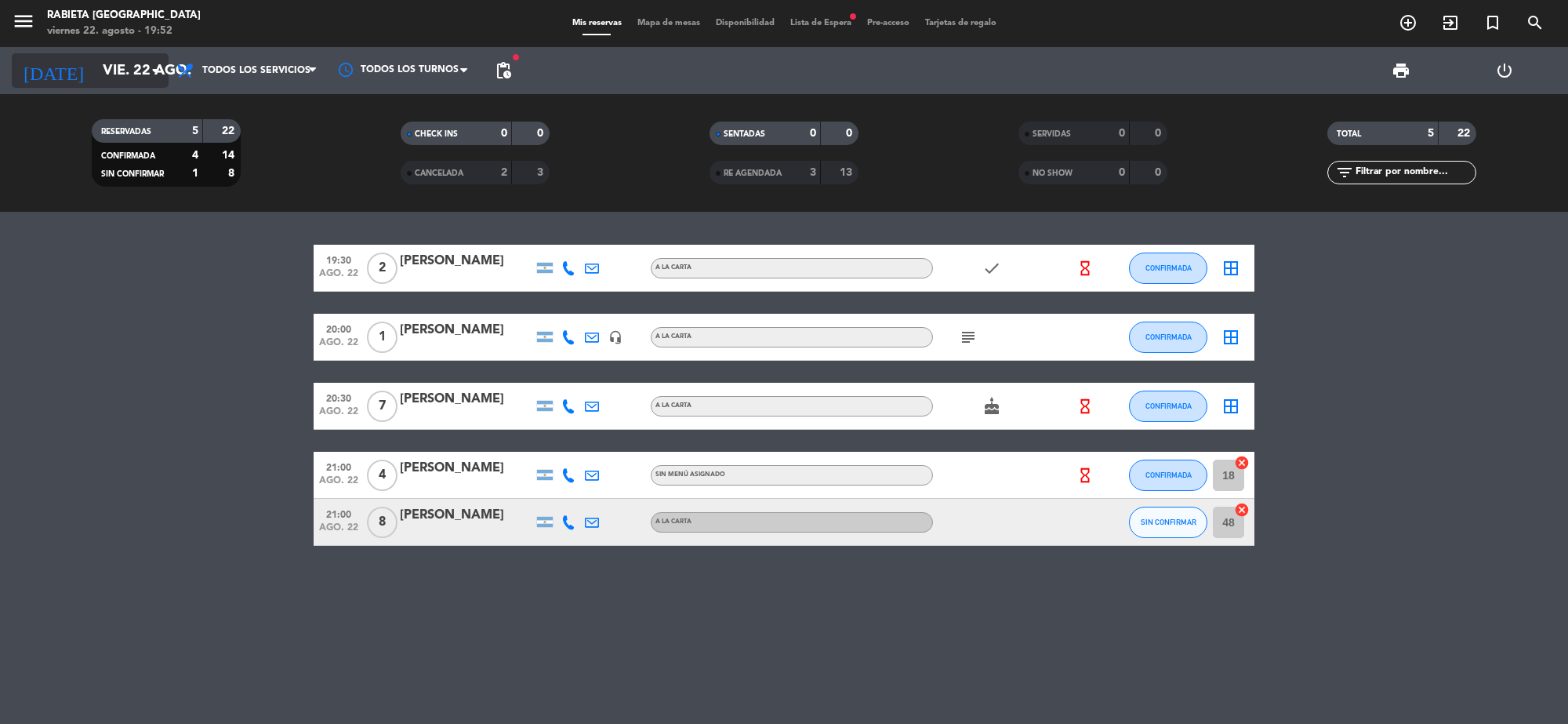
click at [133, 79] on input "vie. 22 ago." at bounding box center [188, 70] width 185 height 33
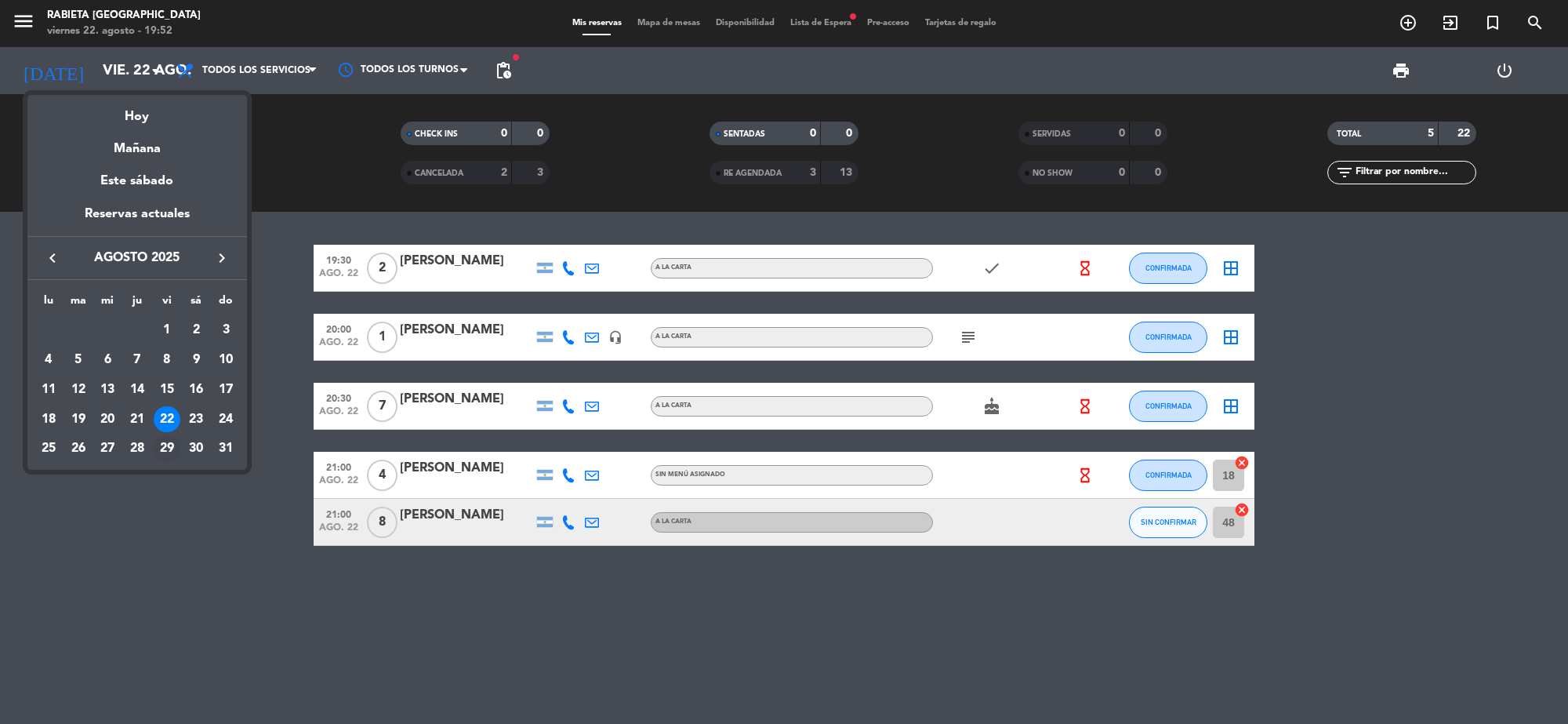
click at [161, 447] on div "29" at bounding box center [166, 448] width 26 height 26
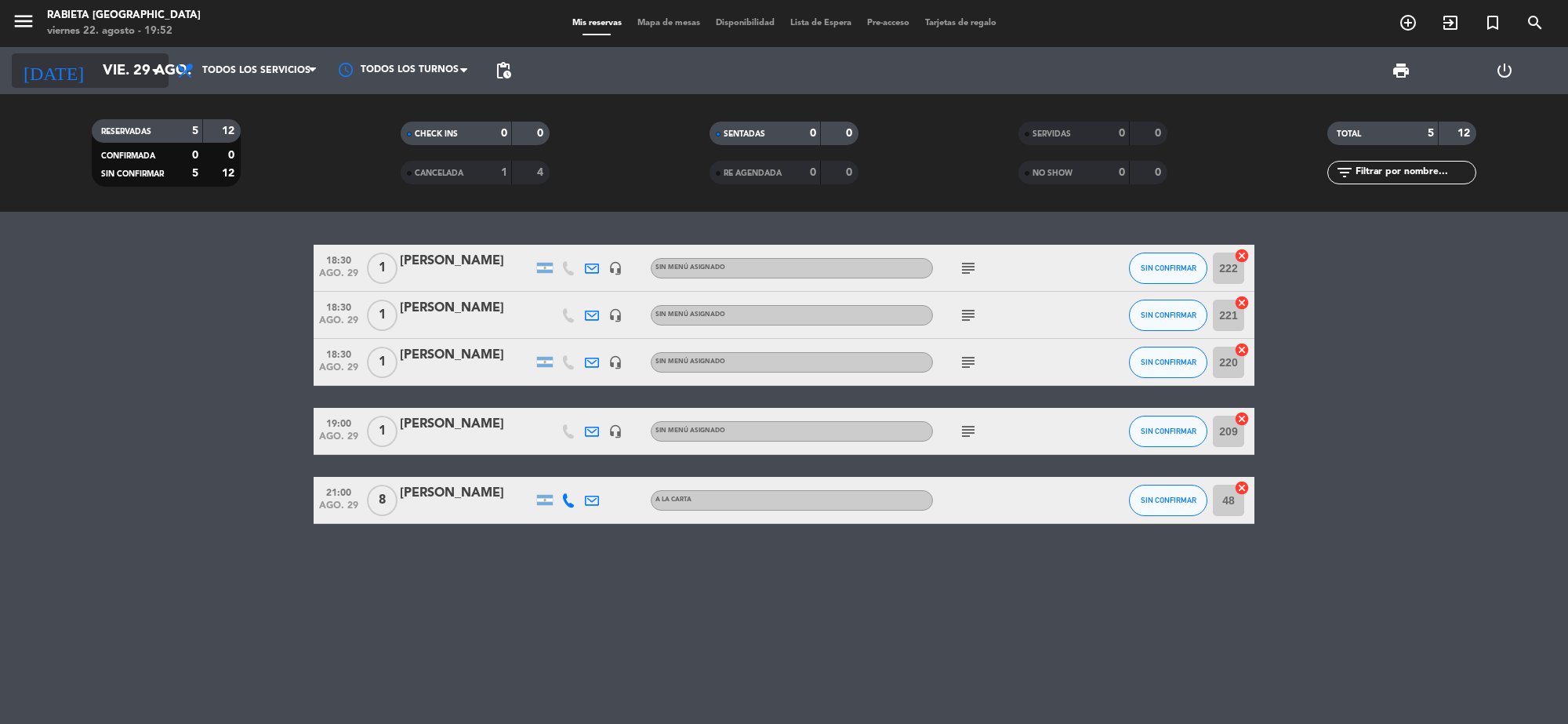
click at [103, 80] on input "vie. 29 ago." at bounding box center [188, 70] width 185 height 33
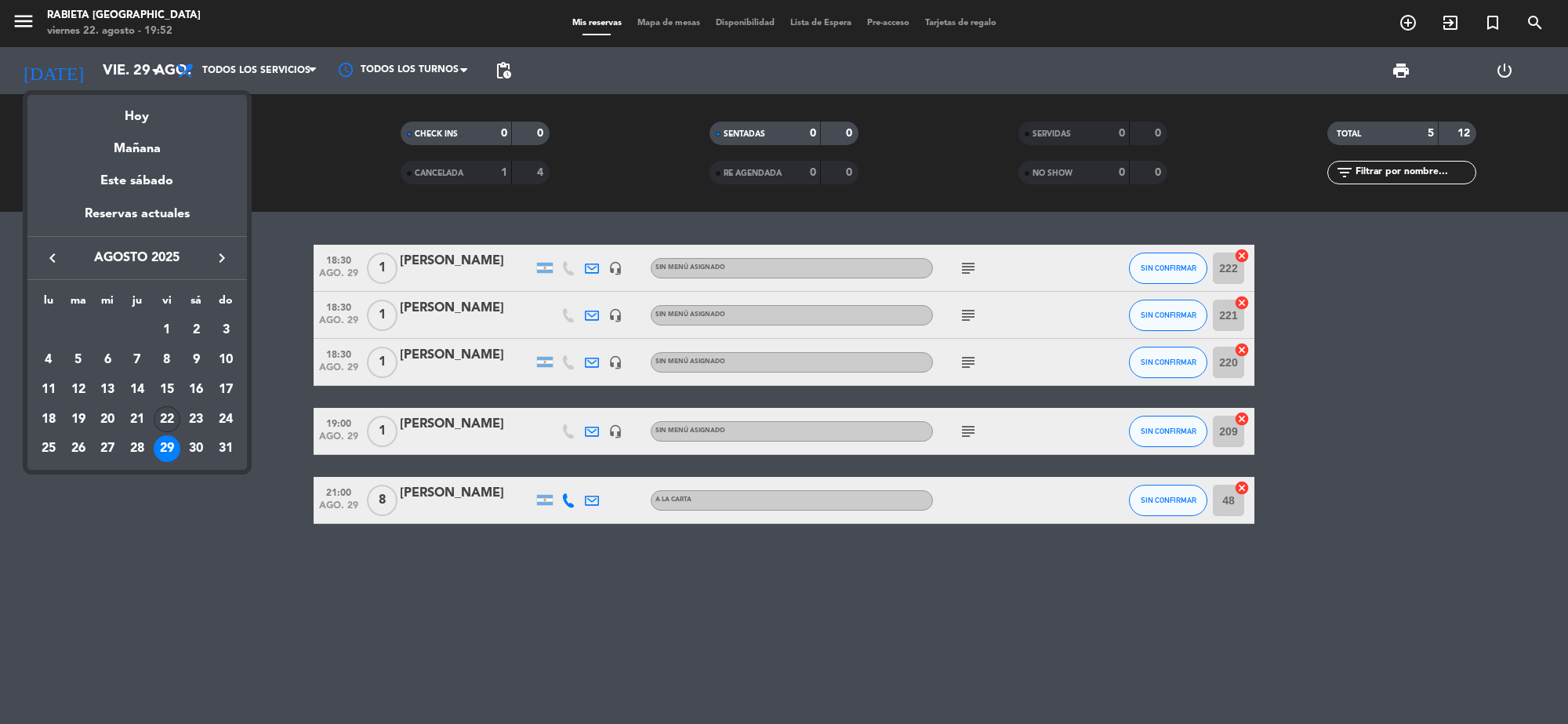
click at [173, 419] on div "22" at bounding box center [166, 418] width 26 height 26
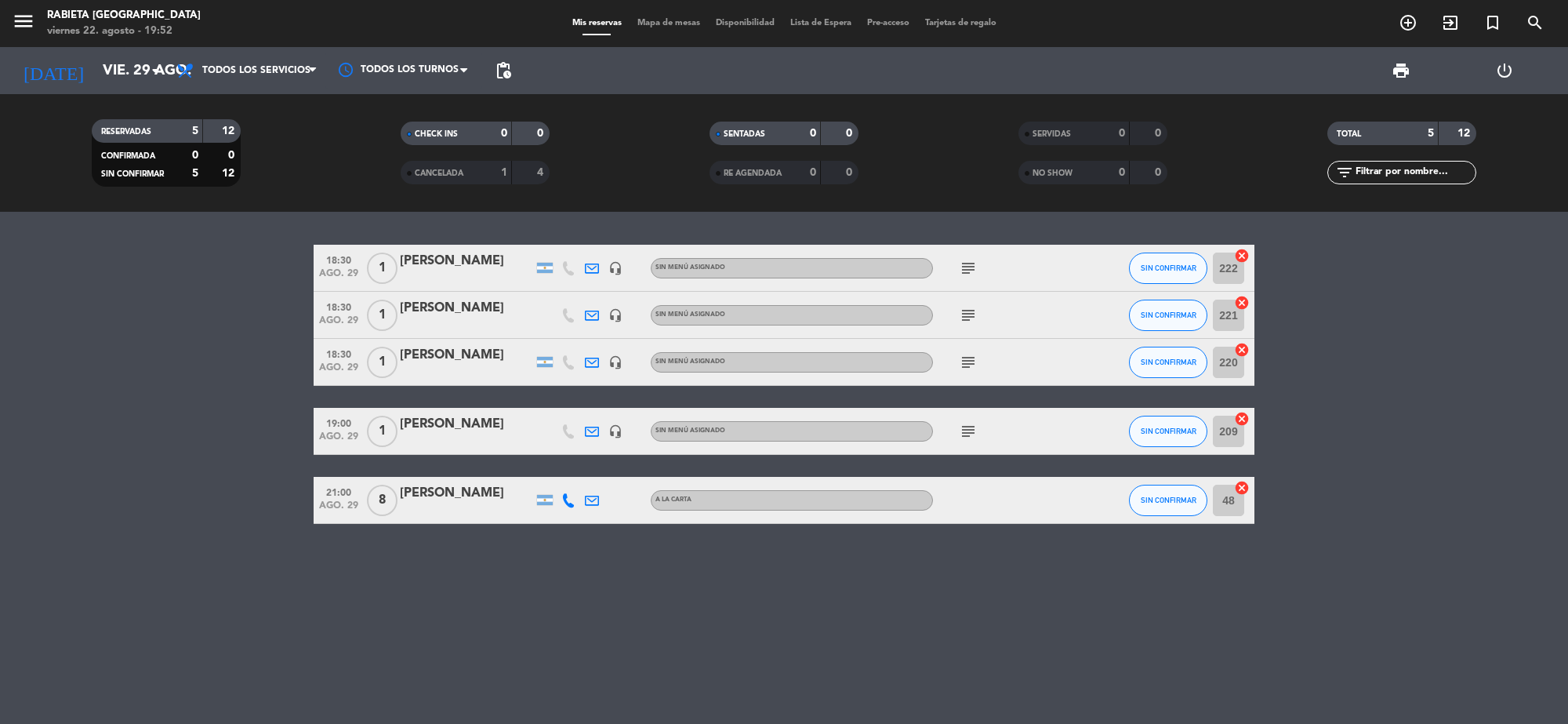
type input "vie. 22 ago."
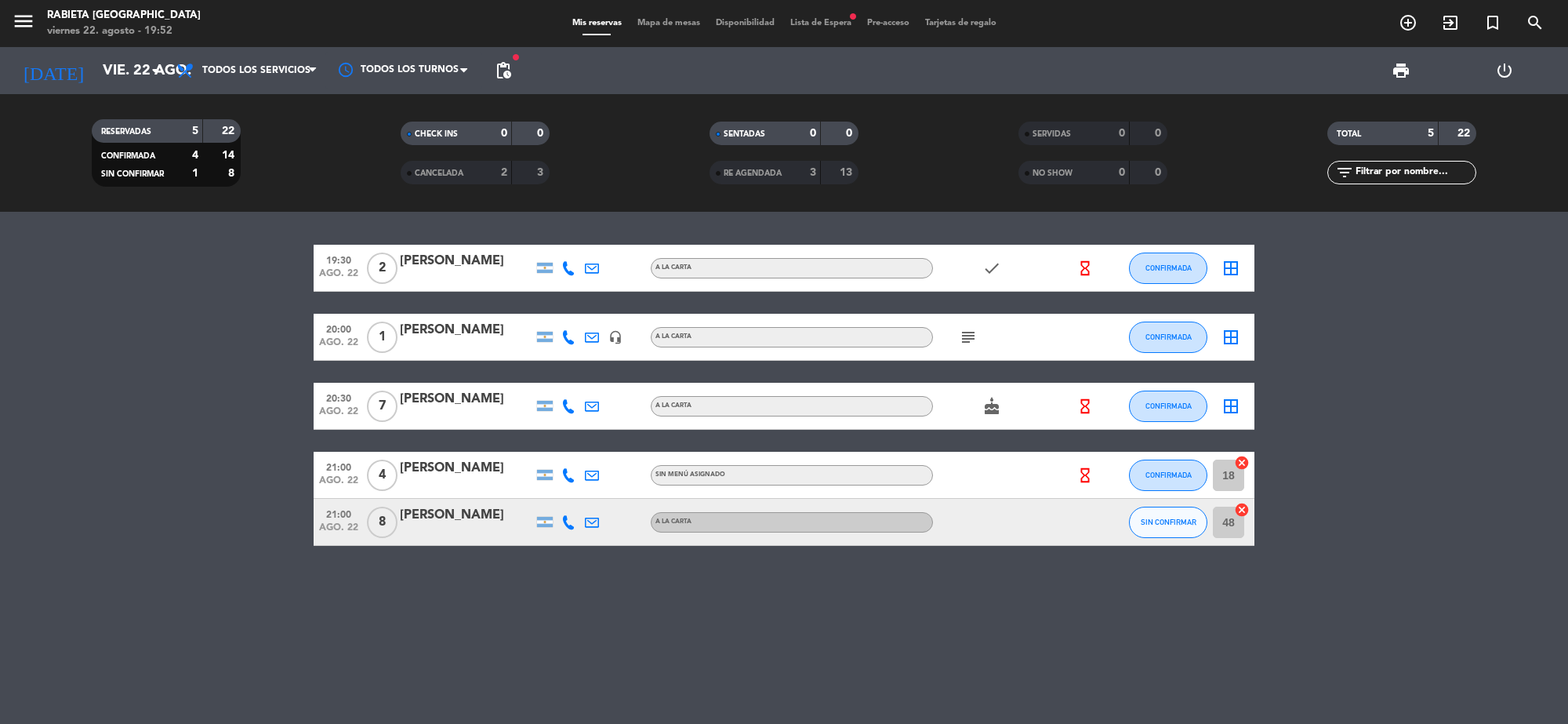
click at [804, 20] on span "Lista de Espera fiber_manual_record" at bounding box center [821, 23] width 77 height 8
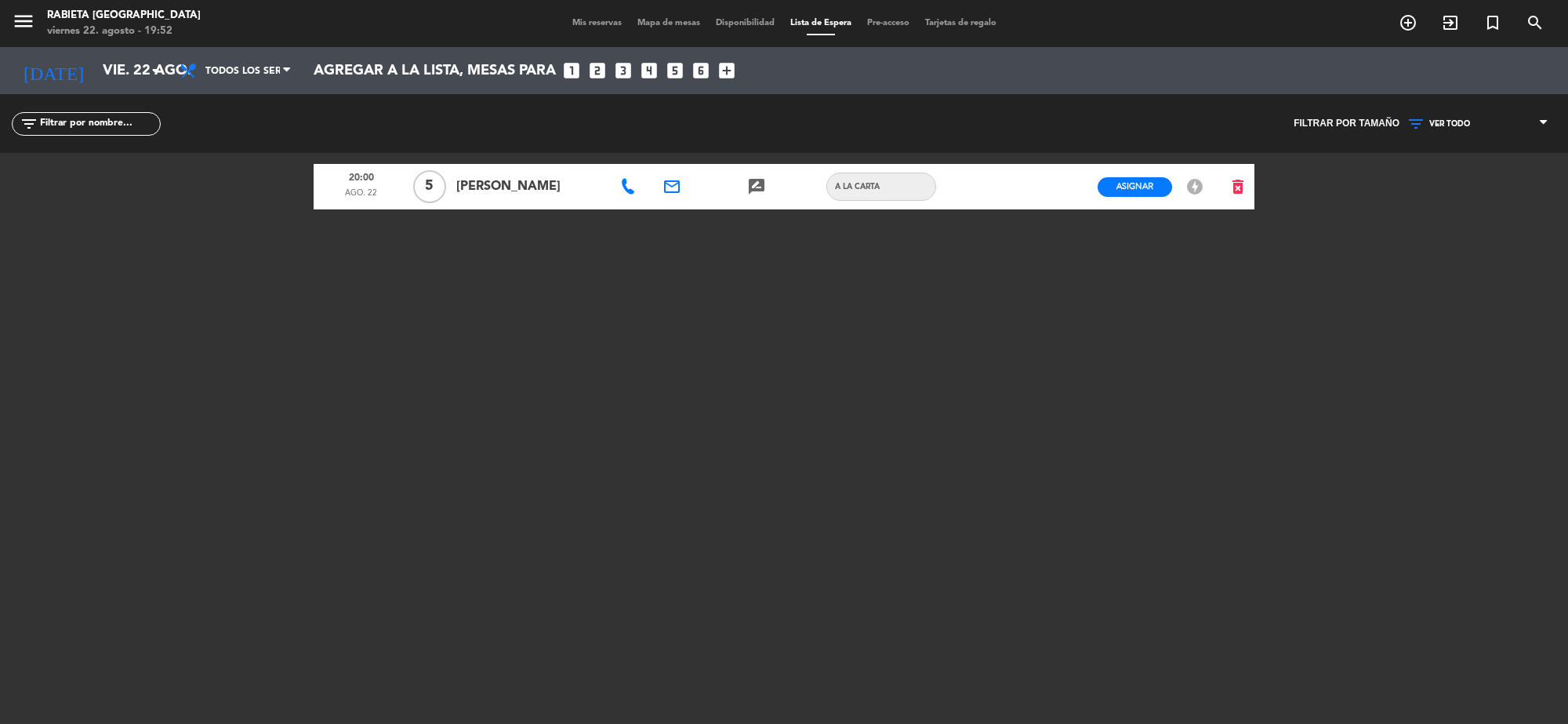
click at [1269, 184] on div "menu Rabieta [GEOGRAPHIC_DATA][PERSON_NAME] 22. [PERSON_NAME] - 19:52 Mis reser…" at bounding box center [784, 362] width 1568 height 724
click at [1229, 180] on icon "delete_forever" at bounding box center [1238, 187] width 19 height 19
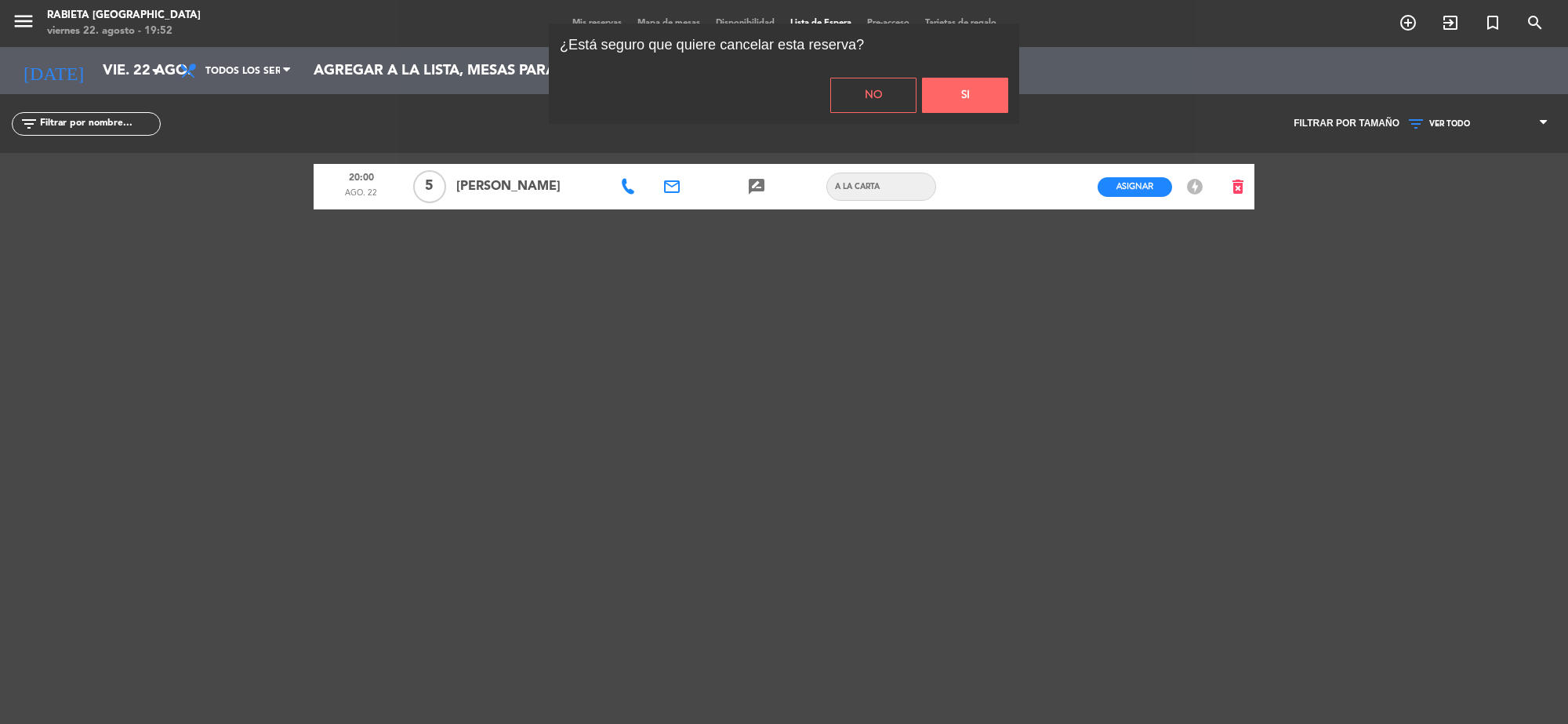
click at [993, 85] on button "Si" at bounding box center [965, 95] width 87 height 36
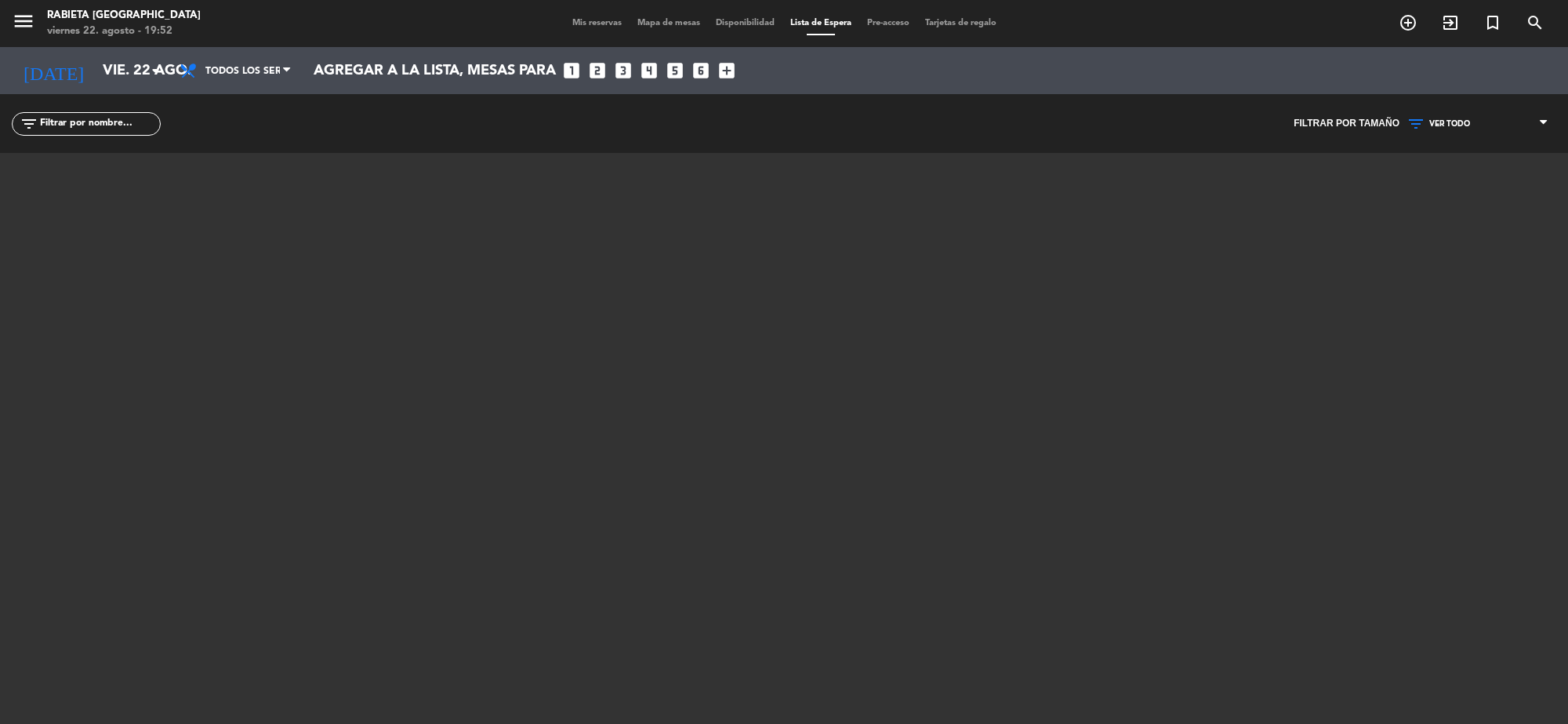
click at [612, 25] on span "Mis reservas" at bounding box center [597, 23] width 65 height 8
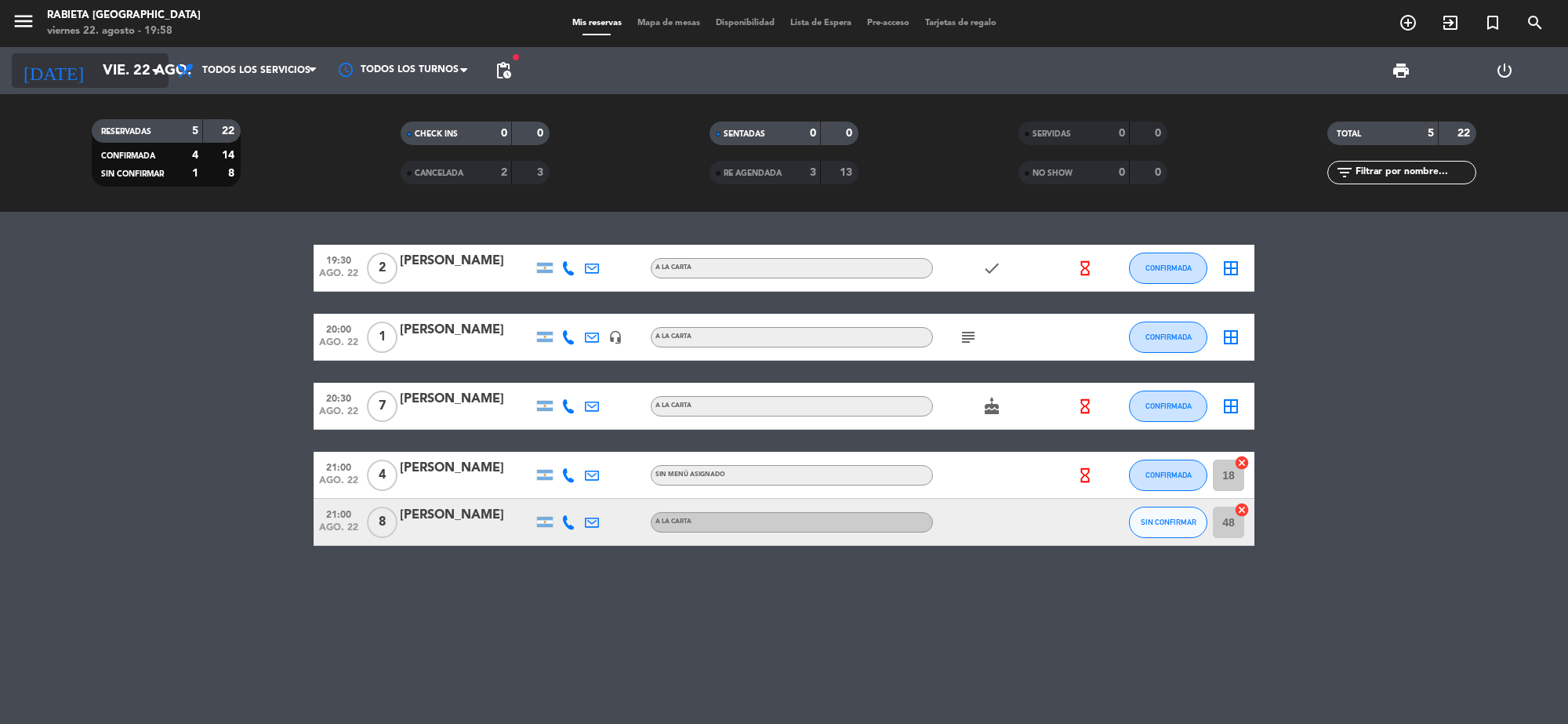
click at [134, 69] on input "vie. 22 ago." at bounding box center [188, 70] width 185 height 33
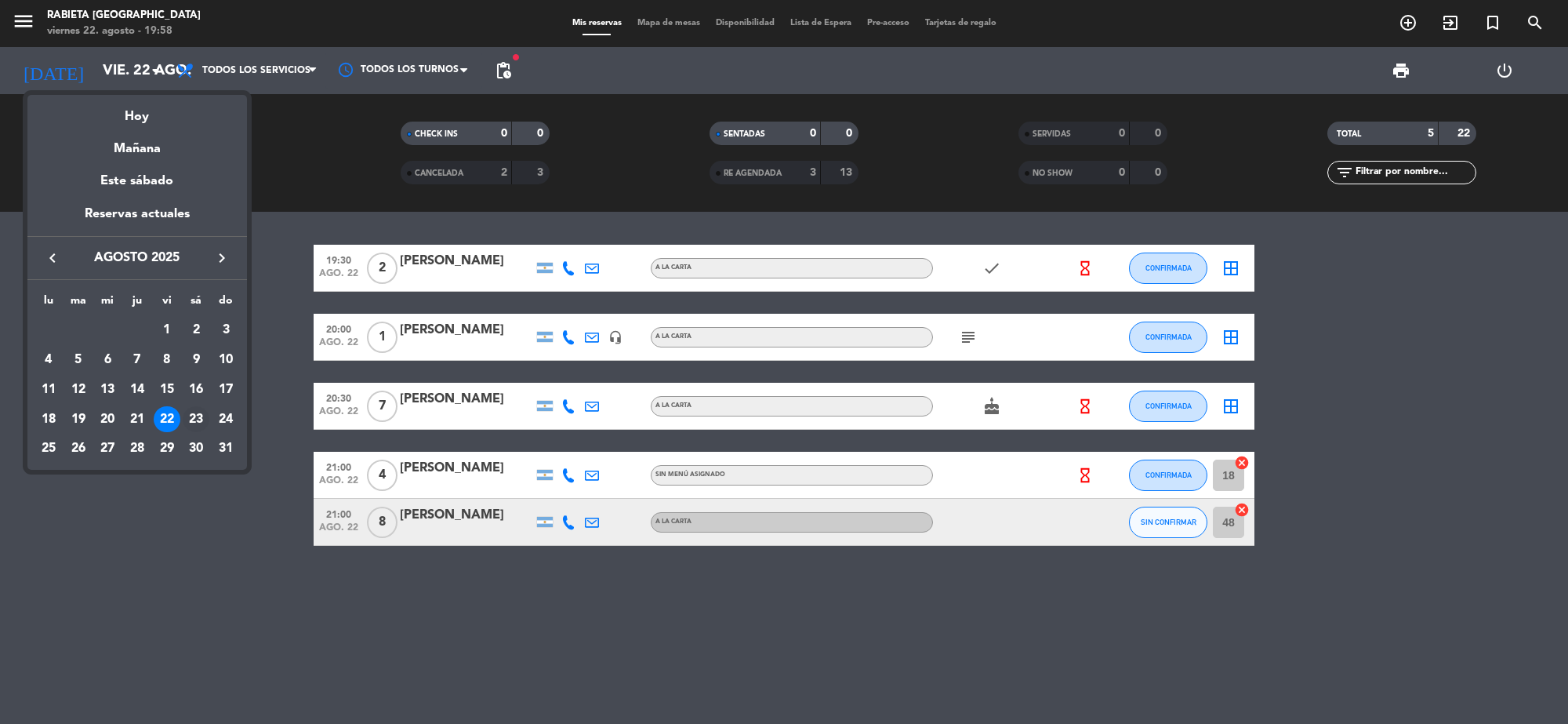
click at [192, 412] on div "23" at bounding box center [195, 418] width 26 height 26
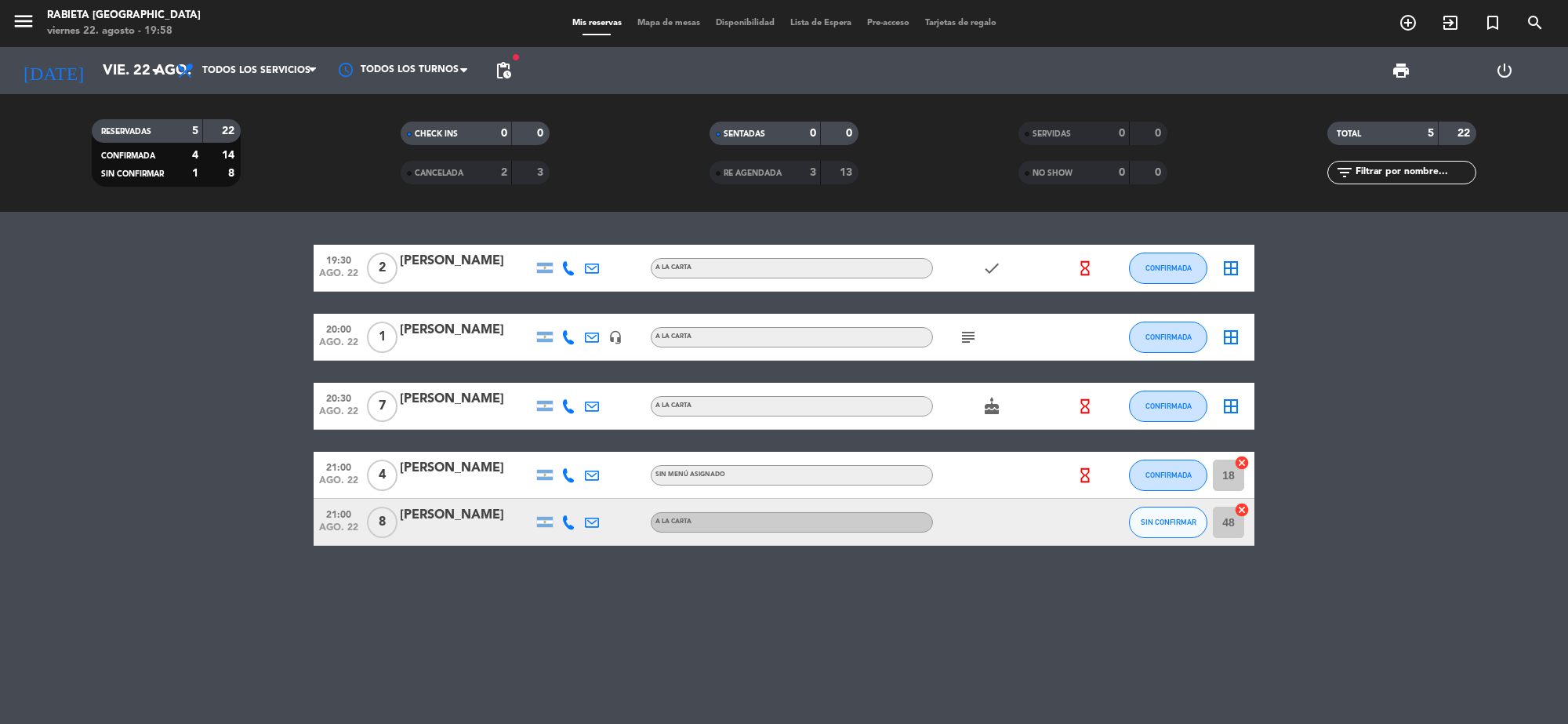
type input "sáb. 23 ago."
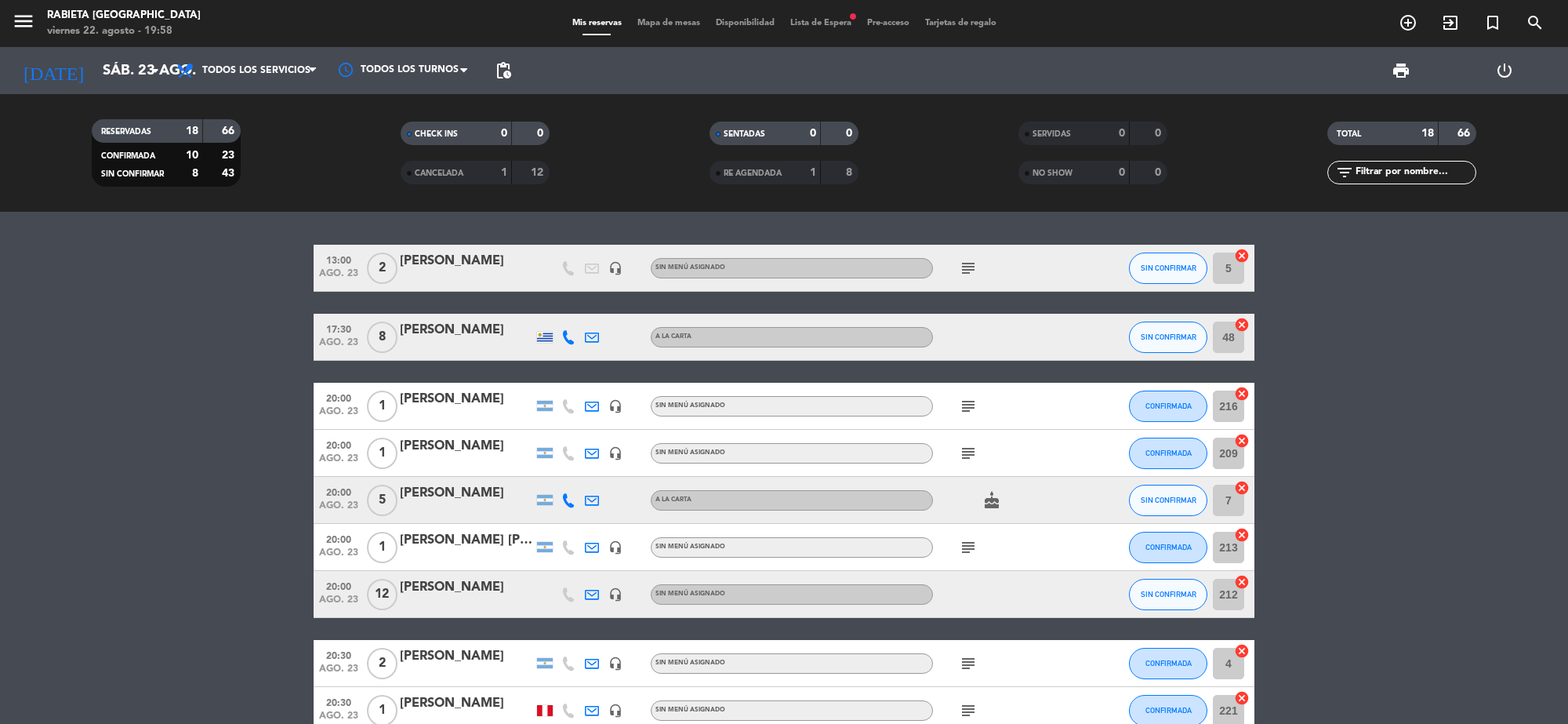
click at [807, 20] on span "Lista de Espera fiber_manual_record" at bounding box center [821, 23] width 77 height 8
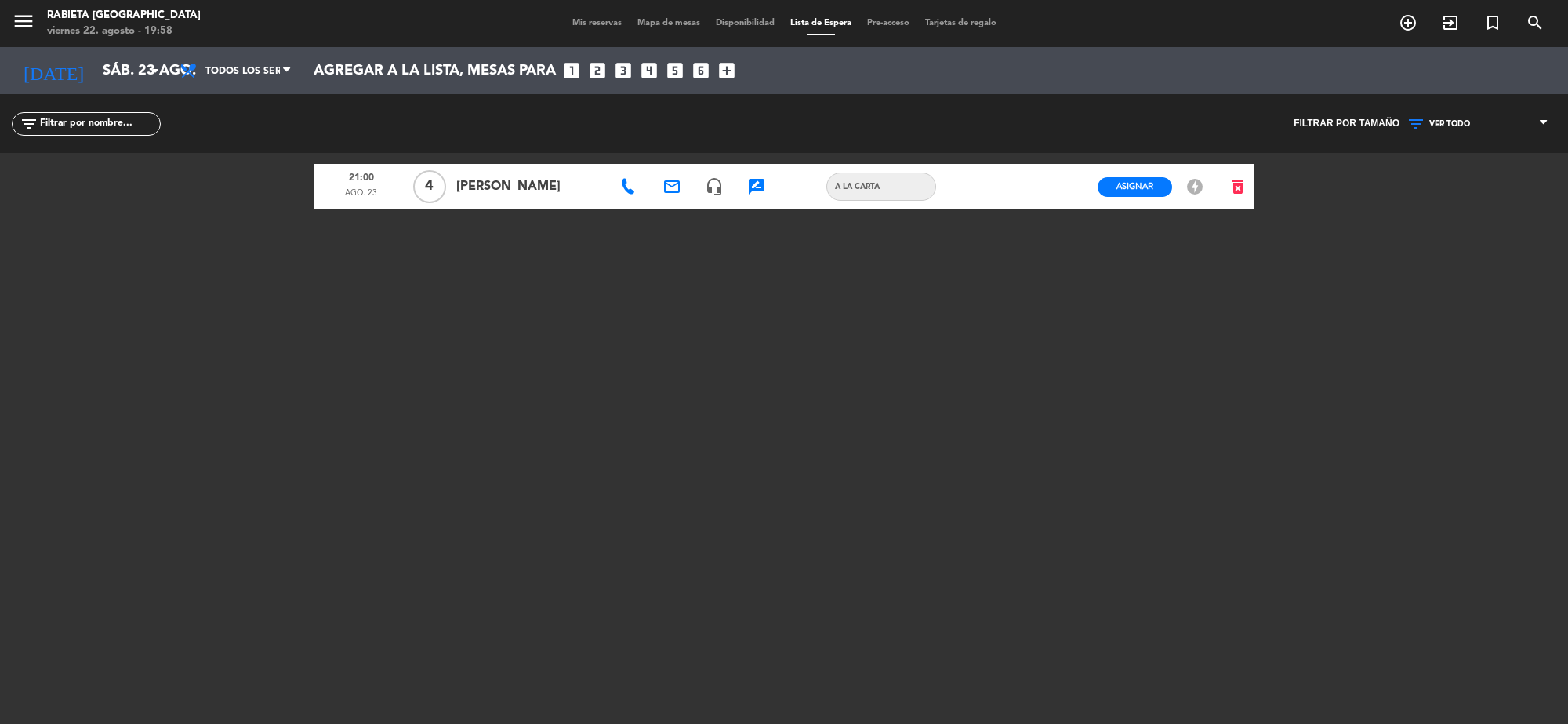
click at [575, 22] on span "Mis reservas" at bounding box center [597, 23] width 65 height 8
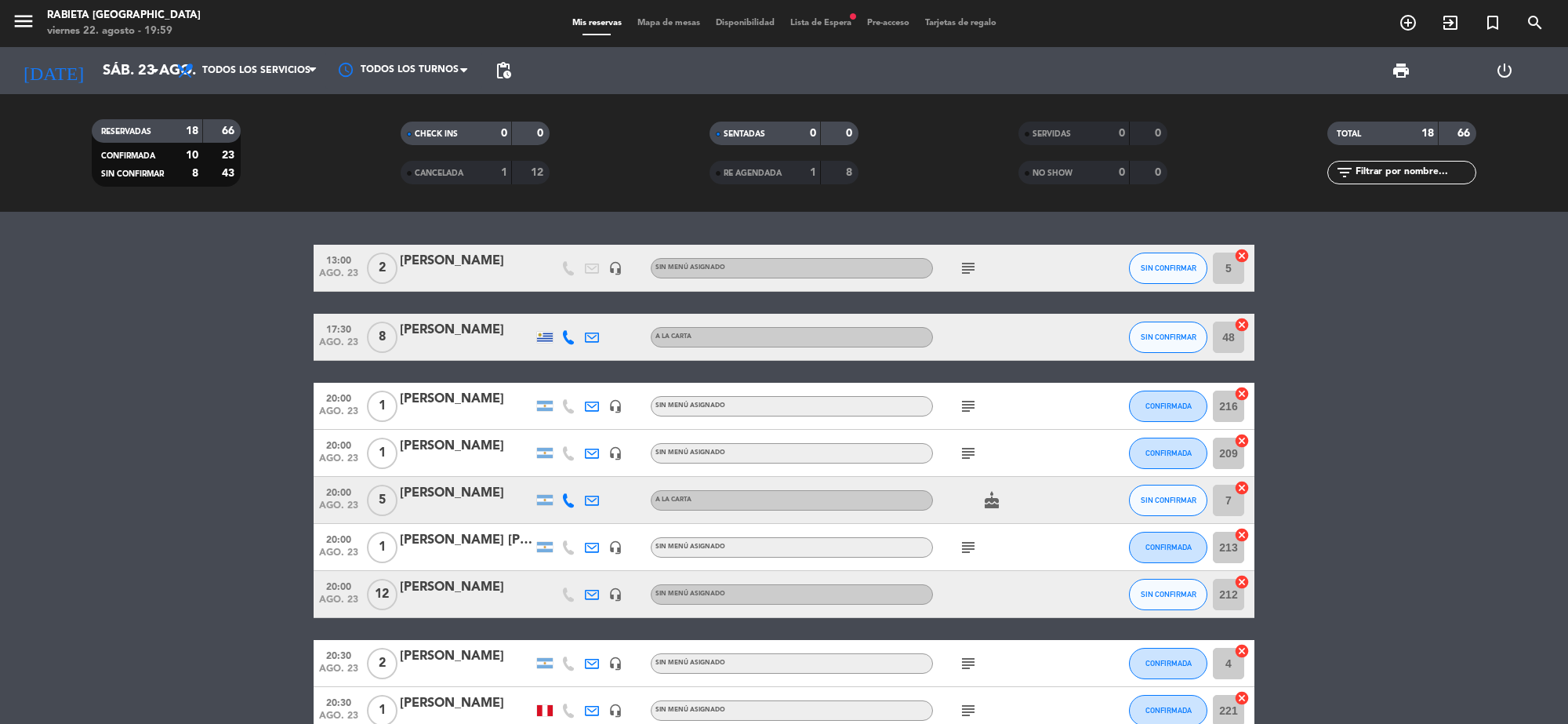
click at [831, 20] on span "Lista de Espera fiber_manual_record" at bounding box center [821, 23] width 77 height 8
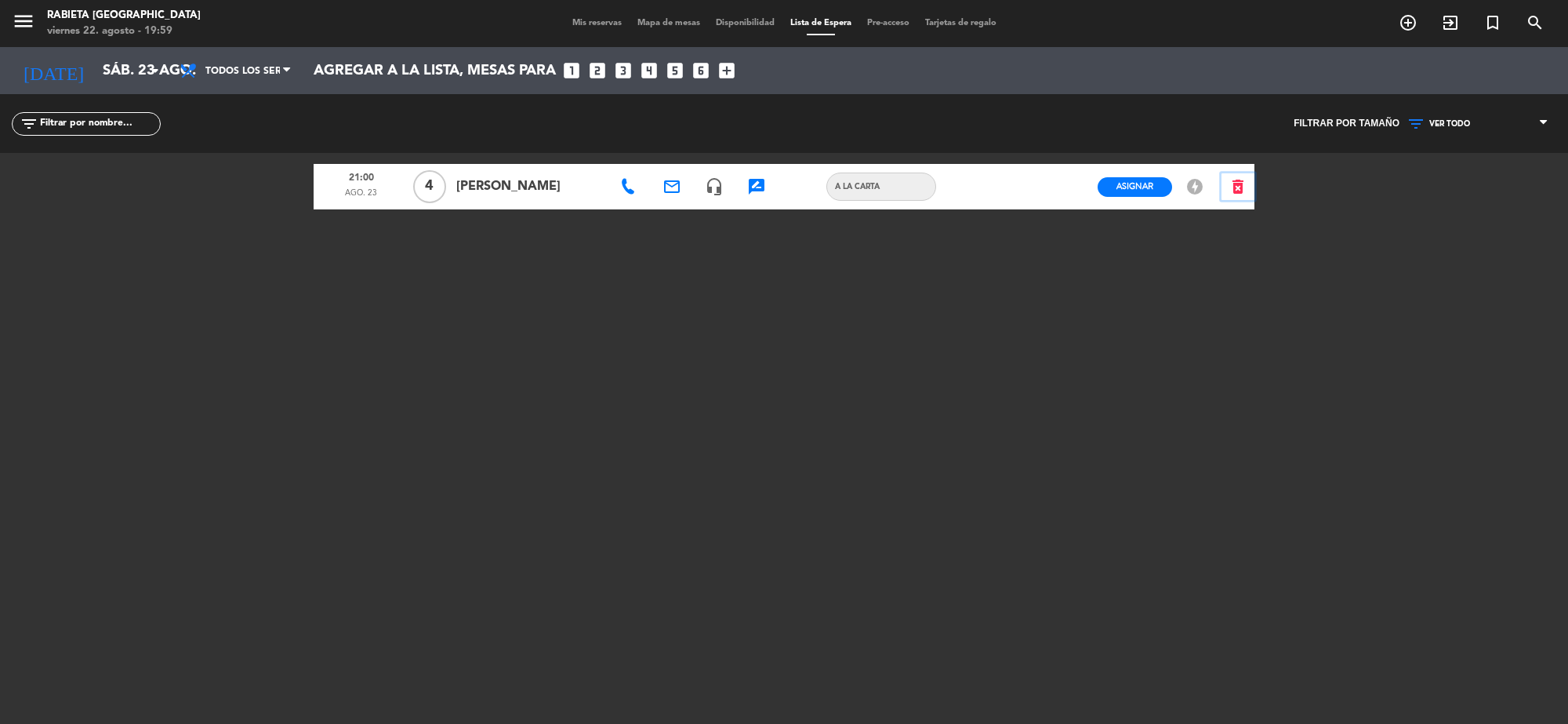
click at [1234, 182] on icon "delete_forever" at bounding box center [1238, 187] width 19 height 19
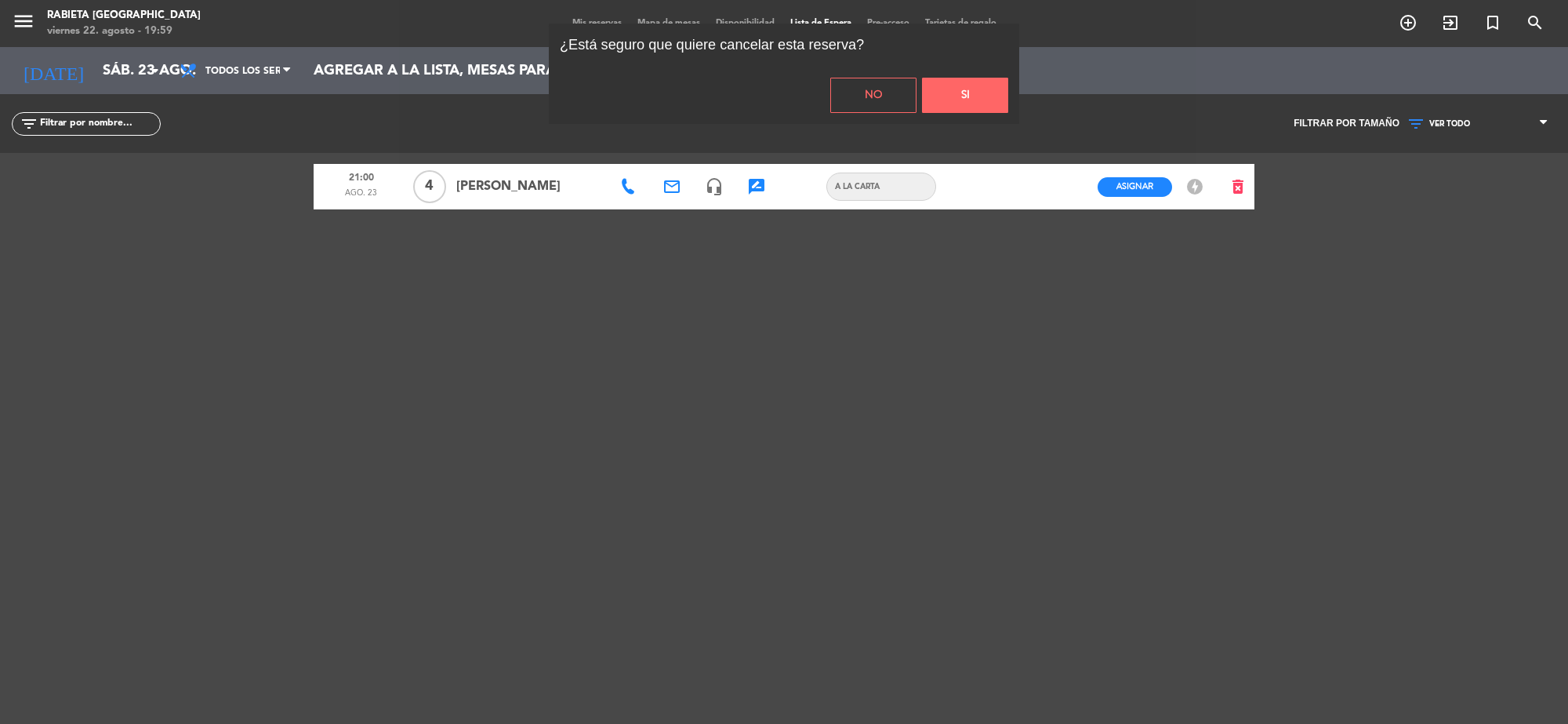
click at [992, 95] on button "Si" at bounding box center [965, 95] width 87 height 36
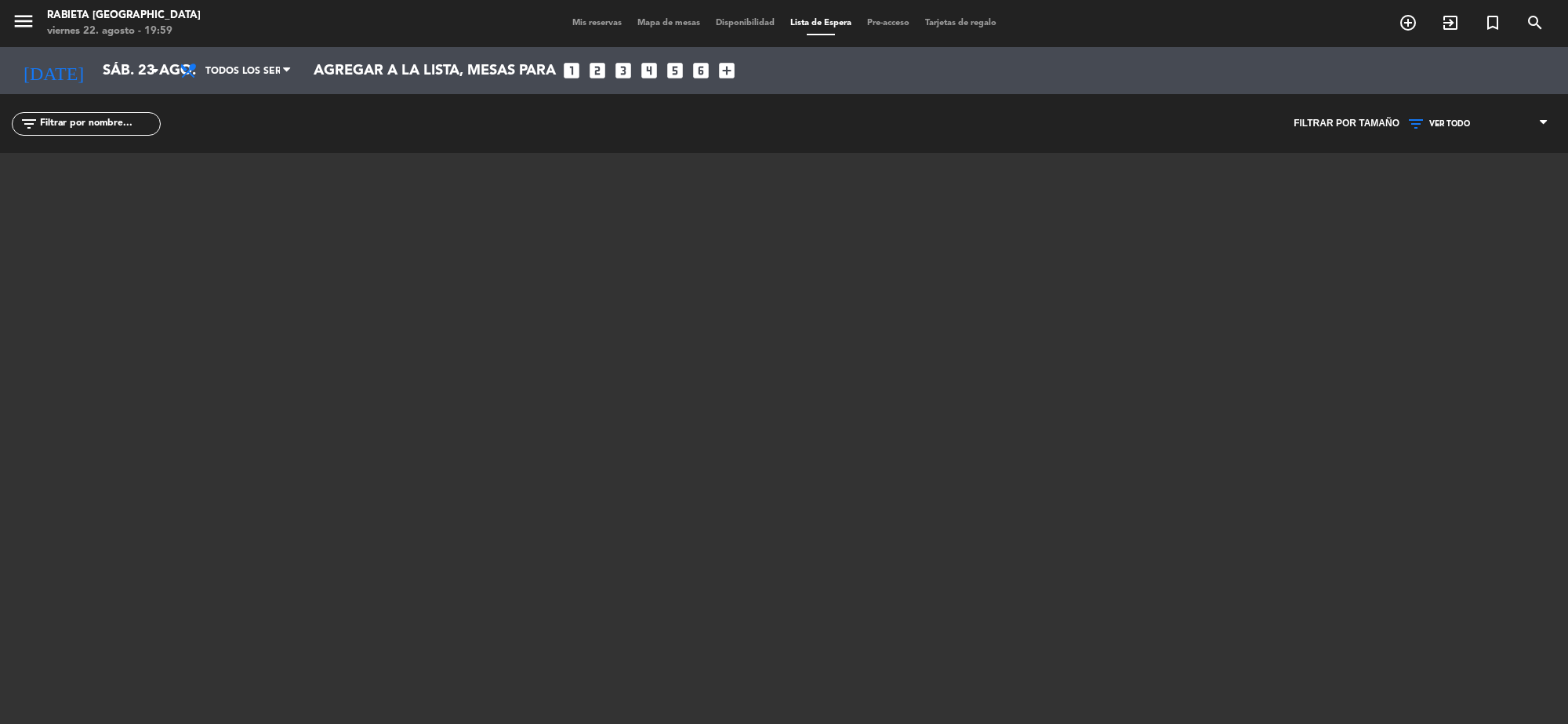
click at [591, 25] on span "Mis reservas" at bounding box center [597, 23] width 65 height 8
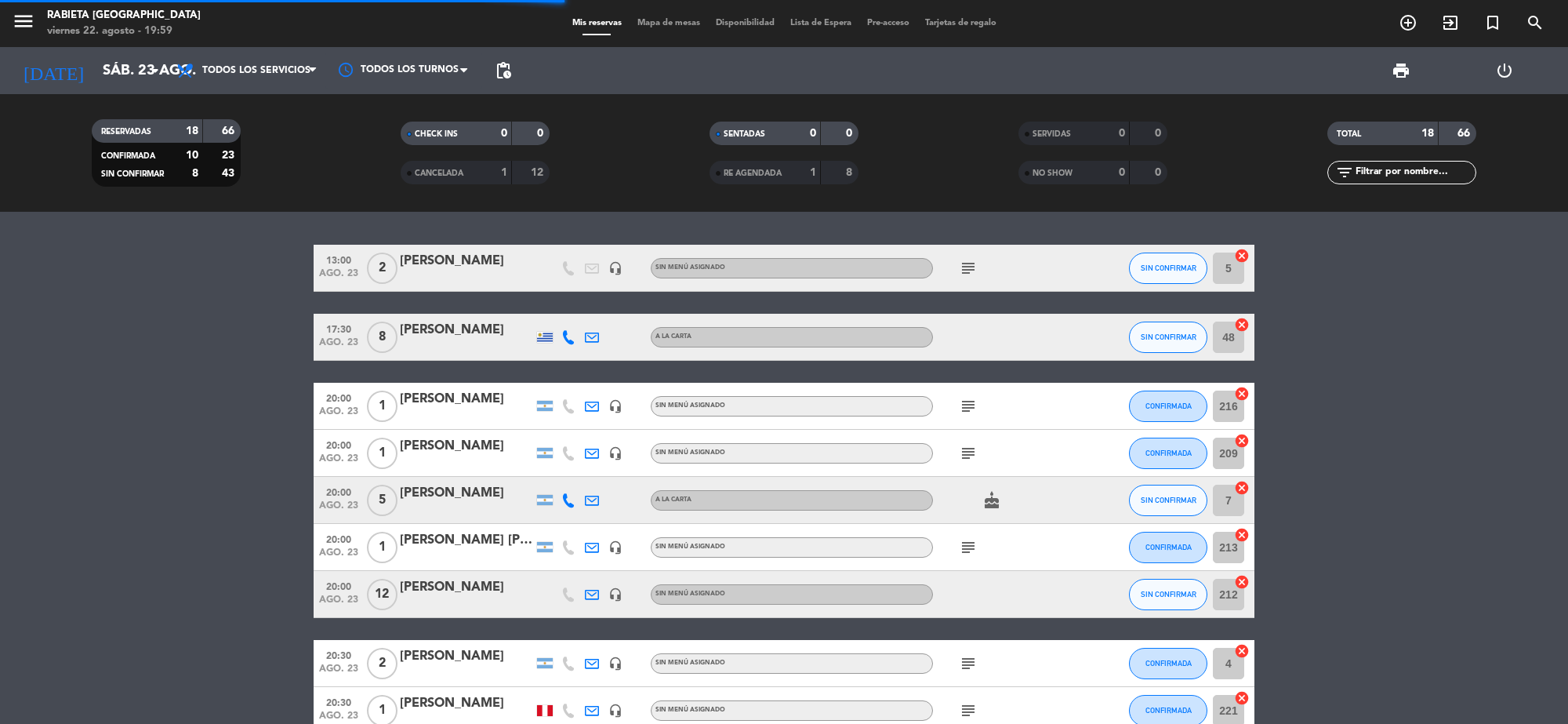
click at [515, 65] on span "pending_actions" at bounding box center [503, 70] width 31 height 31
click at [502, 87] on div "pending_actions" at bounding box center [503, 70] width 31 height 47
click at [502, 83] on span "pending_actions" at bounding box center [503, 70] width 31 height 31
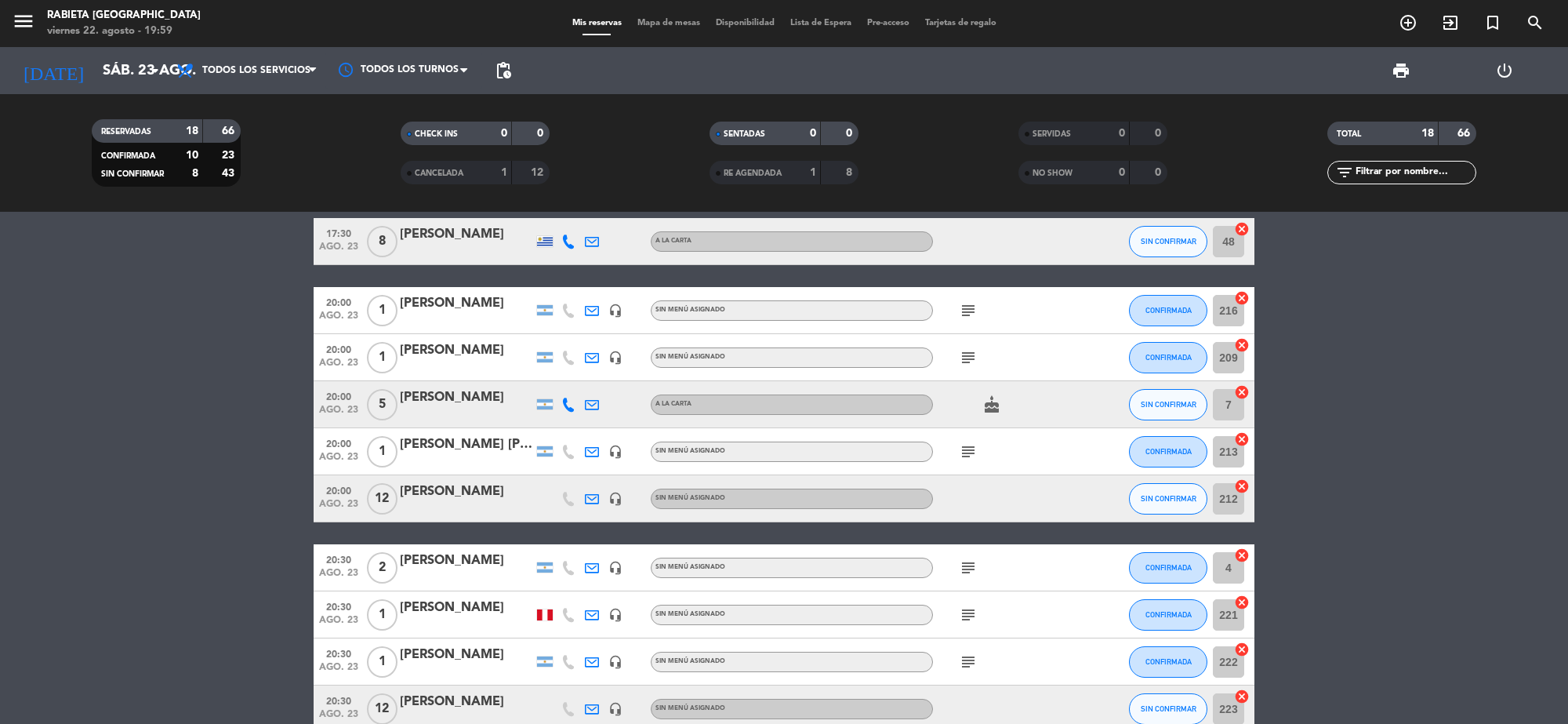
scroll to position [196, 0]
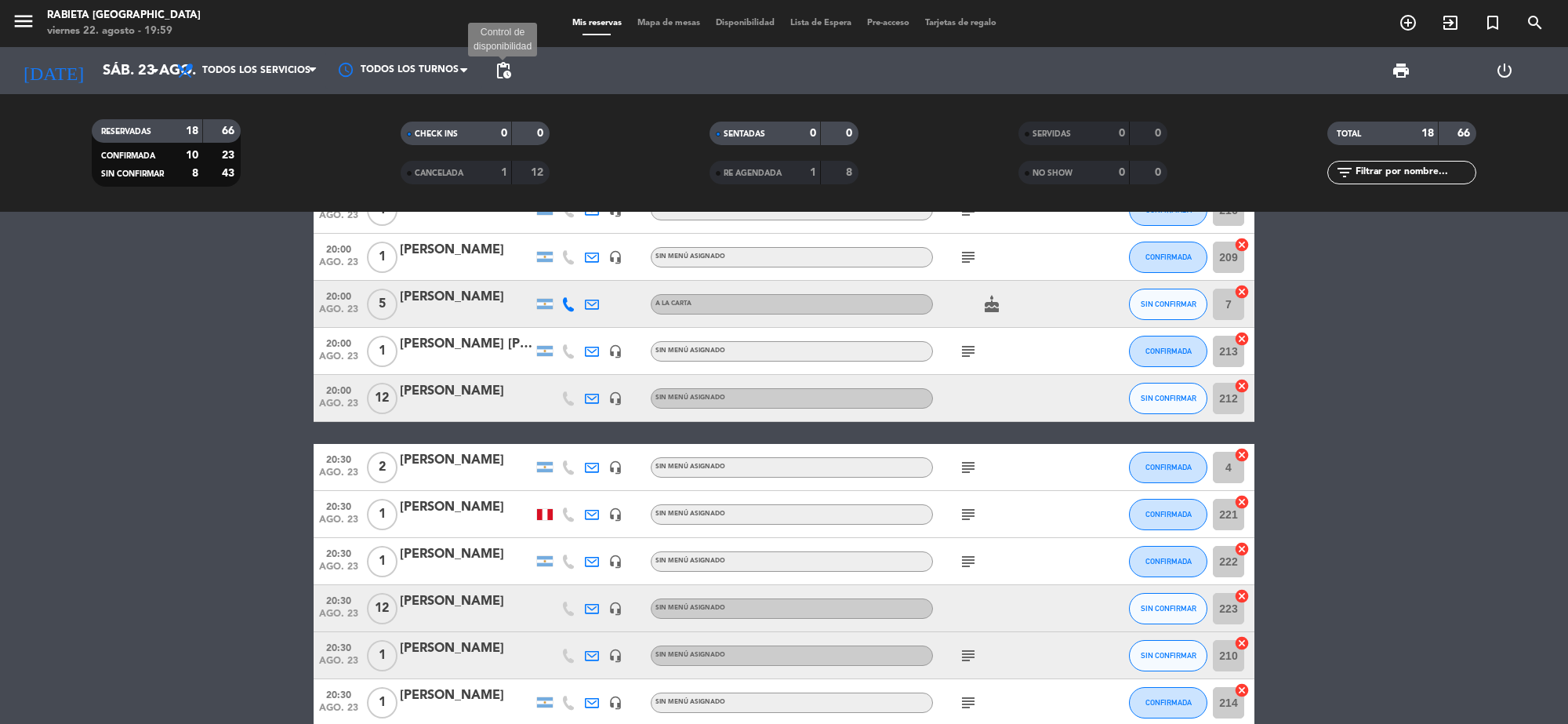
click at [503, 70] on span "pending_actions" at bounding box center [503, 70] width 19 height 19
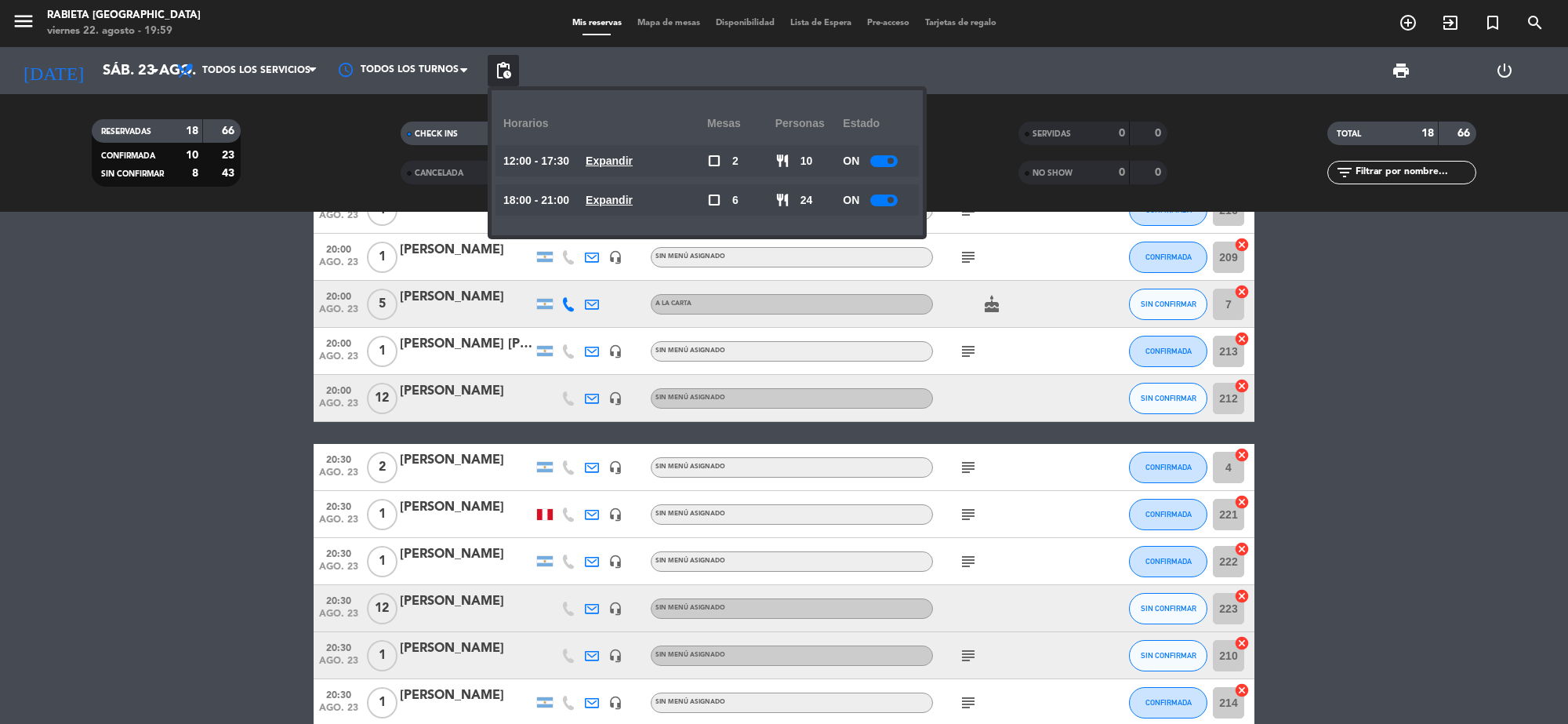
click at [887, 160] on div at bounding box center [884, 161] width 27 height 12
click at [882, 194] on div at bounding box center [884, 200] width 27 height 12
click at [875, 202] on div at bounding box center [884, 200] width 27 height 12
click at [78, 361] on bookings-row "13:00 ago. 23 2 [PERSON_NAME] headset_mic Sin menú asignado subject SIN CONFIRM…" at bounding box center [784, 515] width 1568 height 934
